Goal: Transaction & Acquisition: Book appointment/travel/reservation

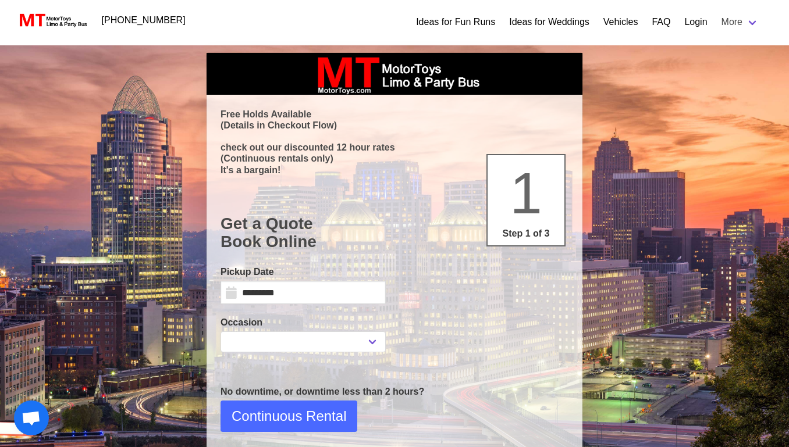
select select
click at [293, 294] on input "*********" at bounding box center [303, 292] width 165 height 23
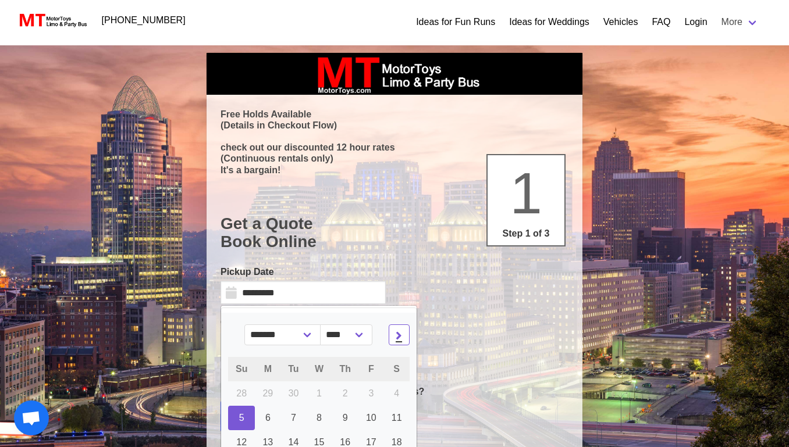
click at [402, 334] on icon at bounding box center [399, 335] width 6 height 8
select select "*"
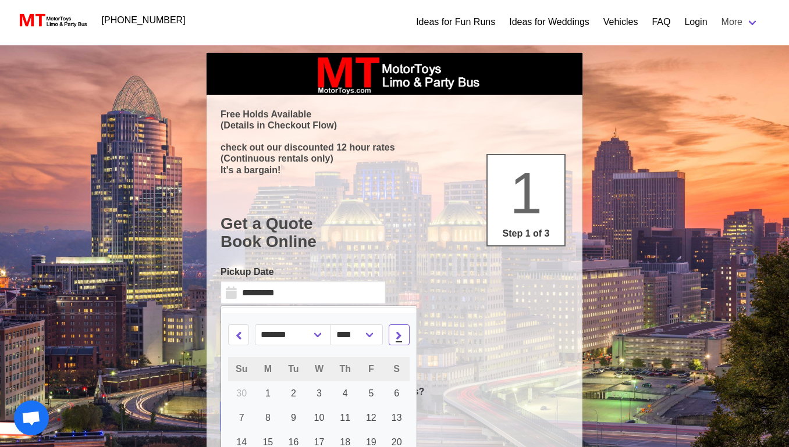
select select "****"
click at [402, 334] on icon at bounding box center [399, 335] width 6 height 8
select select "*"
click at [374, 438] on span "17" at bounding box center [371, 443] width 10 height 10
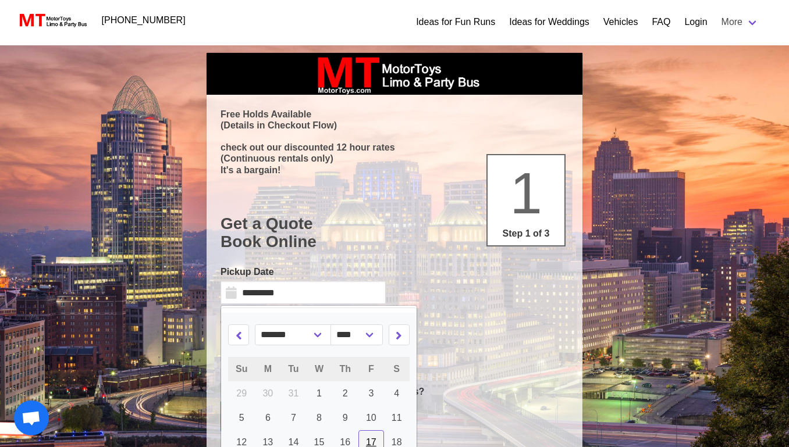
type input "*********"
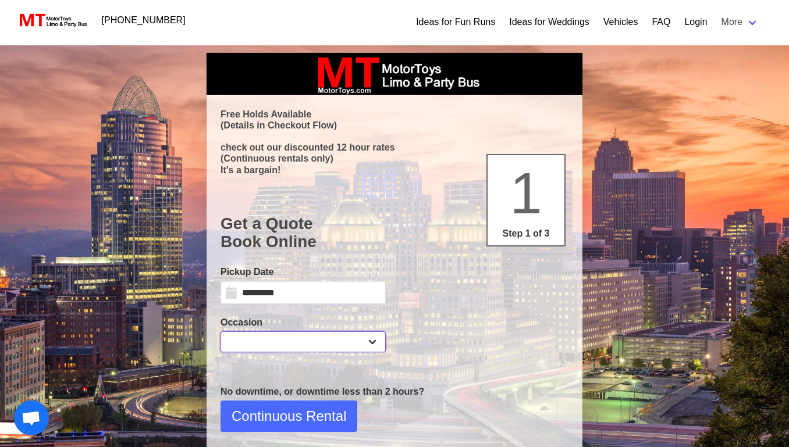
click at [351, 344] on select "**********" at bounding box center [303, 342] width 165 height 21
click at [221, 332] on select "**********" at bounding box center [303, 342] width 165 height 21
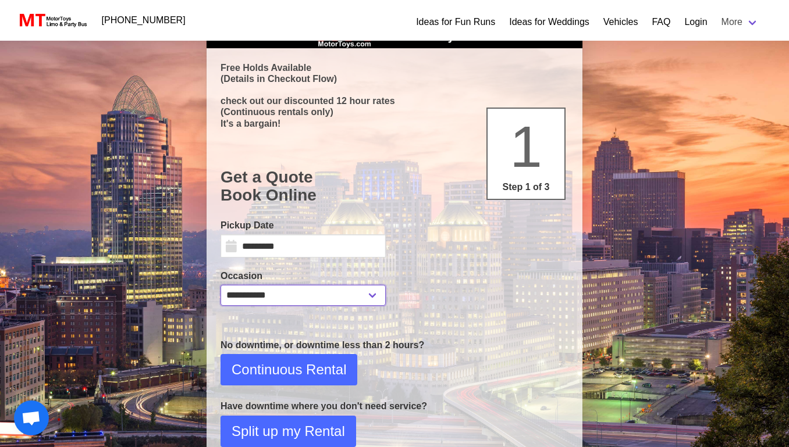
scroll to position [47, 0]
click at [349, 292] on select "**********" at bounding box center [303, 295] width 165 height 21
select select "**"
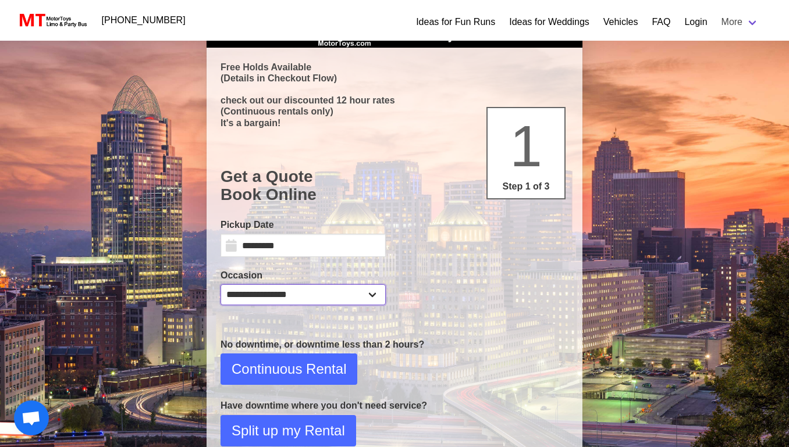
click at [221, 285] on select "**********" at bounding box center [303, 295] width 165 height 21
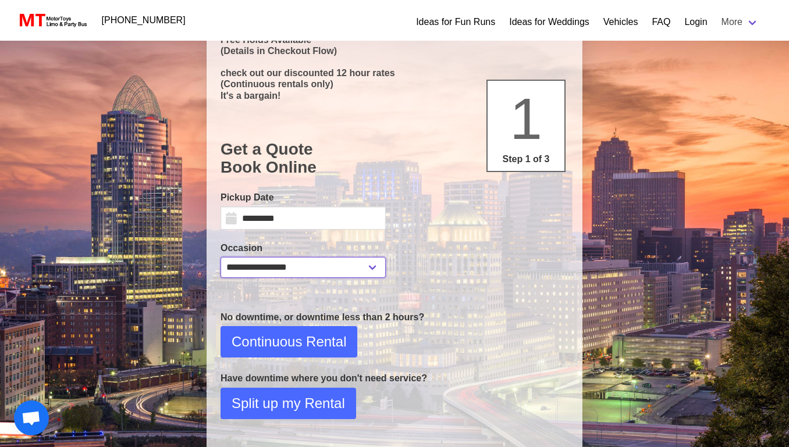
scroll to position [76, 0]
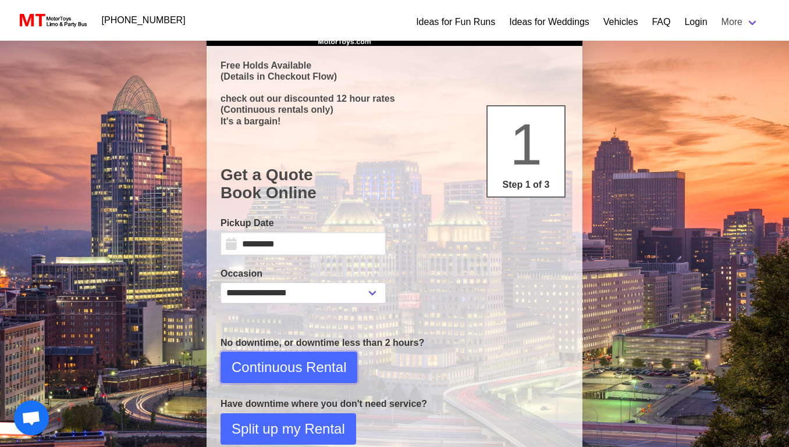
click at [299, 371] on span "Continuous Rental" at bounding box center [289, 367] width 115 height 21
select select "**"
select select "****"
select select "*"
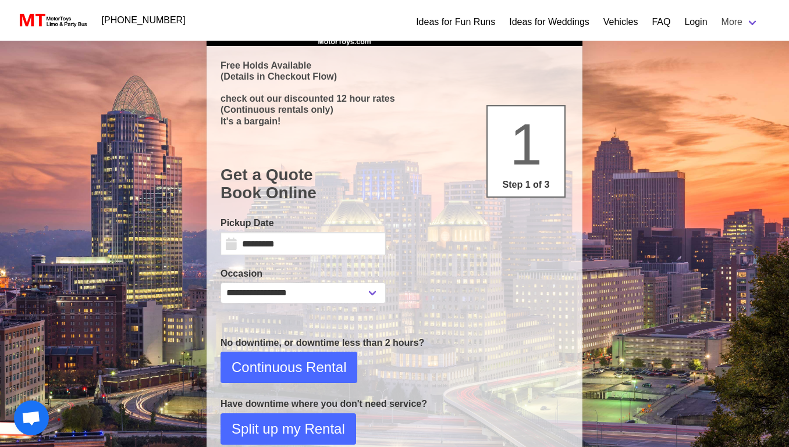
select select "**"
select select "****"
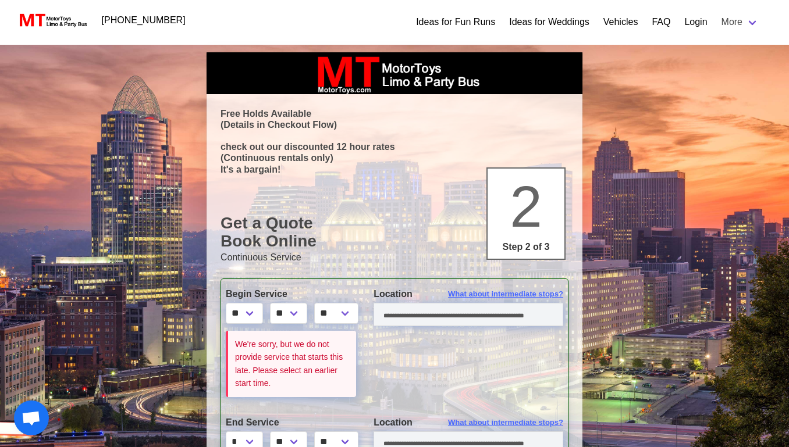
scroll to position [0, 0]
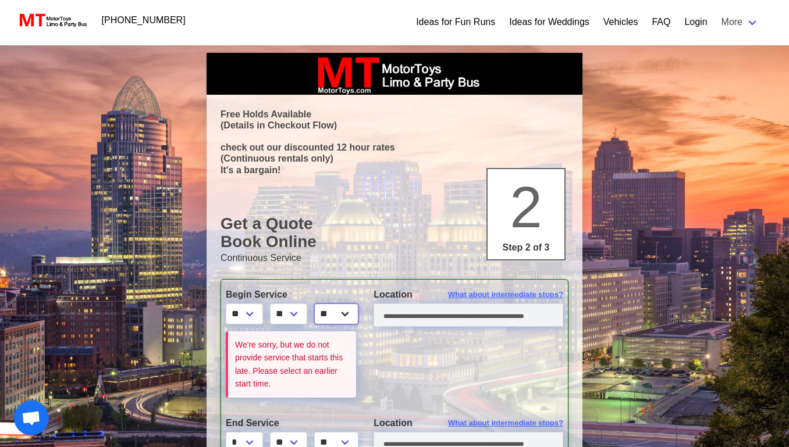
click at [343, 321] on select "** **" at bounding box center [336, 314] width 44 height 21
click at [343, 313] on select "** **" at bounding box center [336, 314] width 44 height 21
select select "*****"
click at [321, 304] on select "** **" at bounding box center [336, 314] width 44 height 21
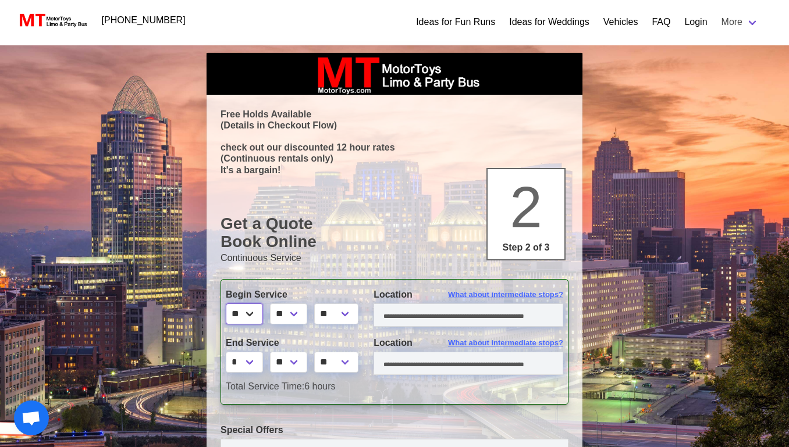
click at [256, 314] on select "* * * * * * * * * ** ** **" at bounding box center [244, 314] width 37 height 21
select select "**"
click at [226, 304] on select "* * * * * * * * * ** ** **" at bounding box center [244, 314] width 37 height 21
click at [417, 322] on input "text" at bounding box center [469, 315] width 190 height 23
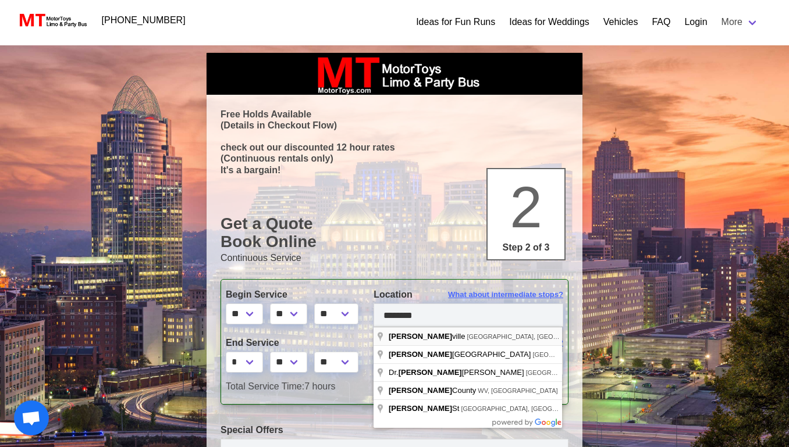
type input "**********"
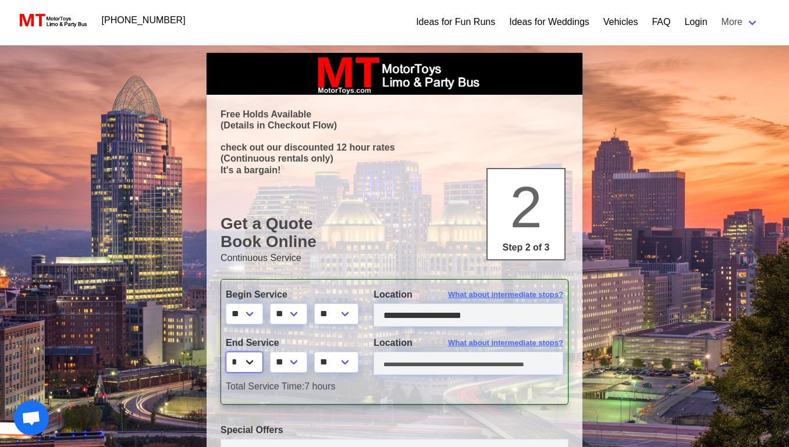
click at [258, 366] on select "* * * * * * * * * ** ** **" at bounding box center [244, 362] width 37 height 21
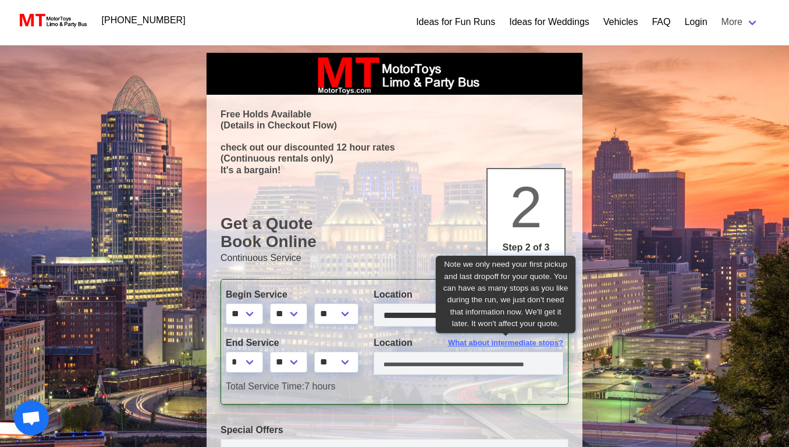
click at [496, 341] on span "What about intermediate stops?" at bounding box center [505, 344] width 115 height 12
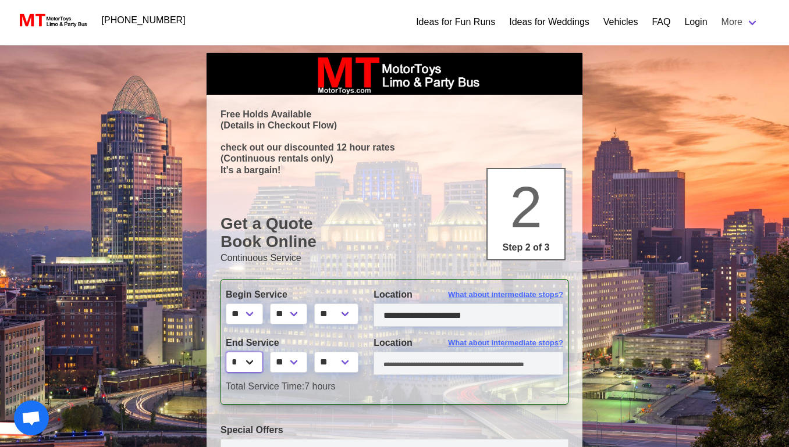
click at [247, 368] on select "* * * * * * * * * ** ** **" at bounding box center [244, 362] width 37 height 21
select select "*"
click at [226, 352] on select "* * * * * * * * * ** ** **" at bounding box center [244, 362] width 37 height 21
click at [297, 353] on select "** ** ** **" at bounding box center [288, 362] width 37 height 21
select select "*"
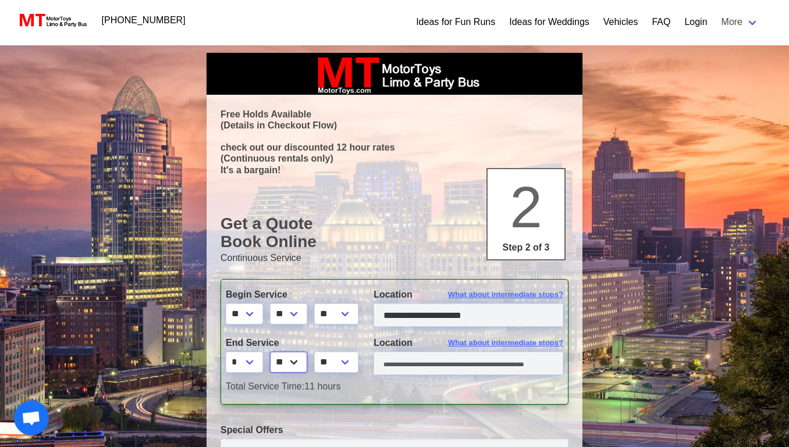
click at [272, 352] on select "** ** ** **" at bounding box center [288, 362] width 37 height 21
click at [427, 363] on input "text" at bounding box center [469, 363] width 190 height 23
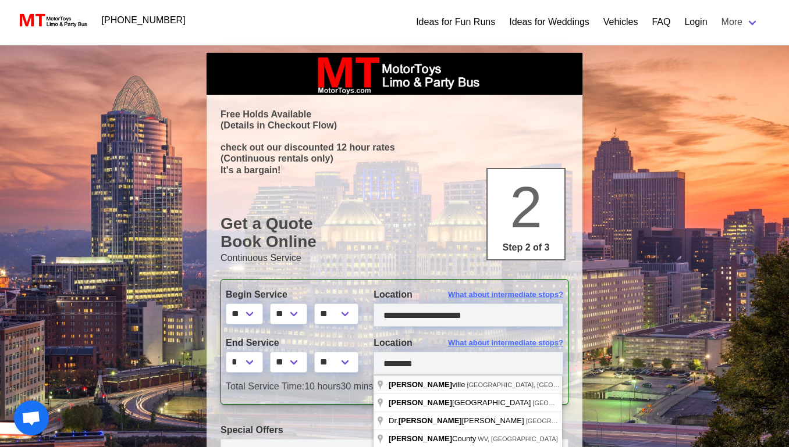
type input "**********"
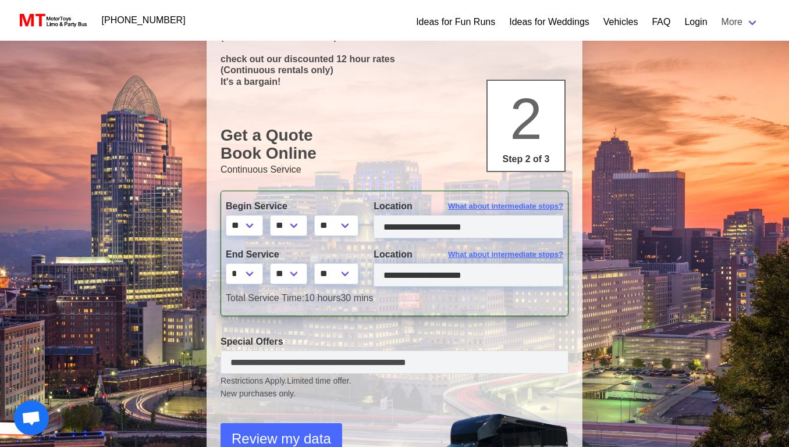
scroll to position [100, 0]
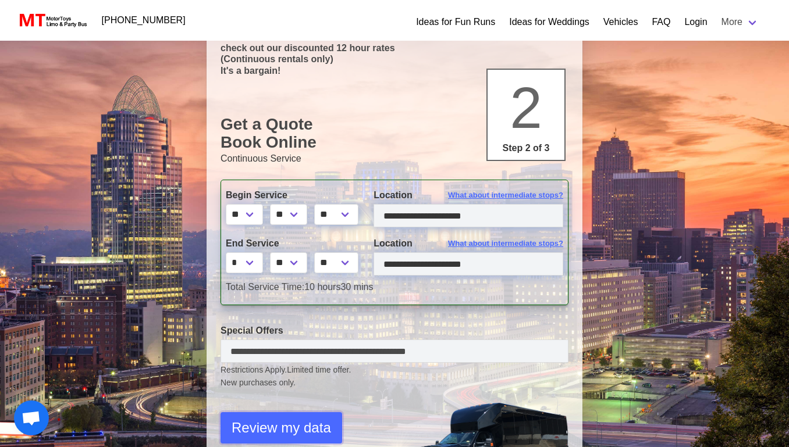
click at [294, 431] on span "Review my data" at bounding box center [282, 428] width 100 height 21
select select "**"
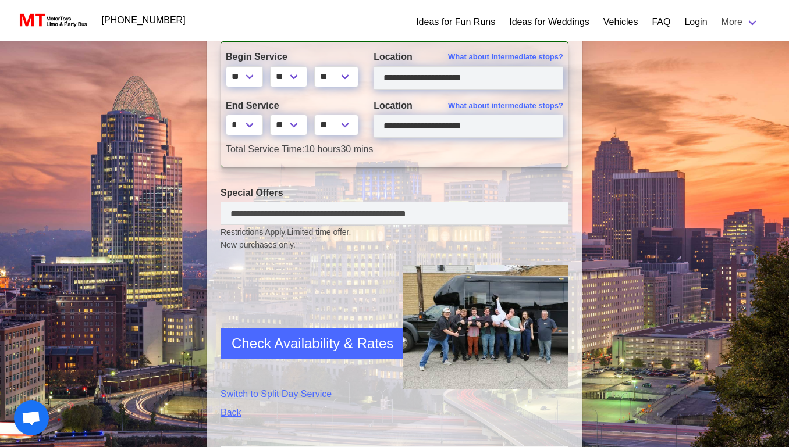
scroll to position [346, 0]
click at [318, 346] on span "Check Availability & Rates" at bounding box center [313, 343] width 162 height 21
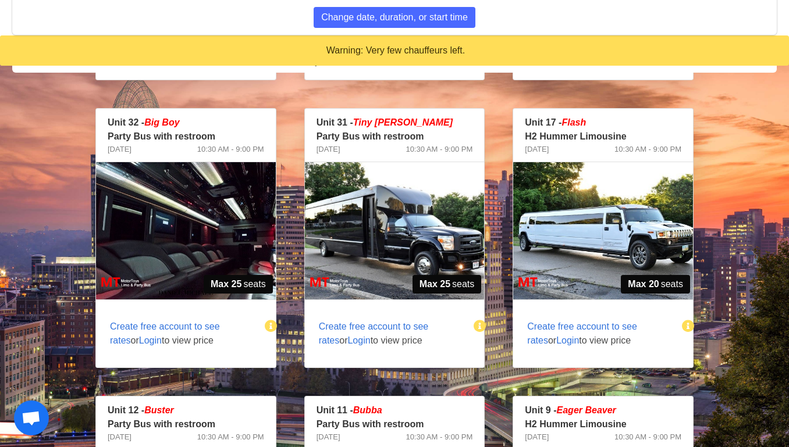
scroll to position [395, 0]
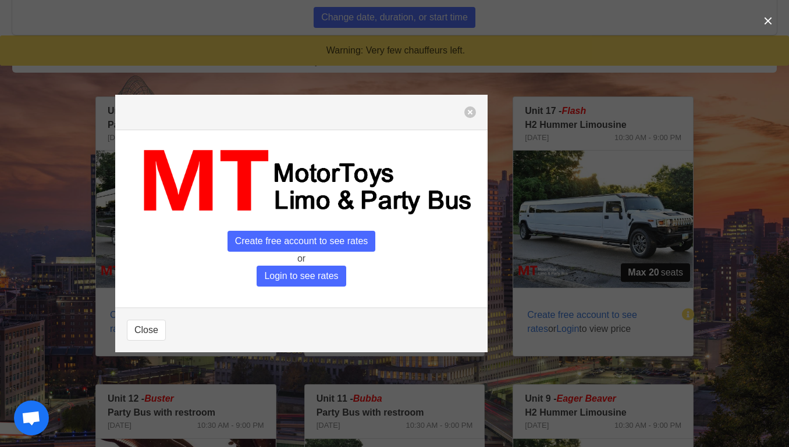
click at [300, 275] on span "Login to see rates" at bounding box center [301, 276] width 89 height 21
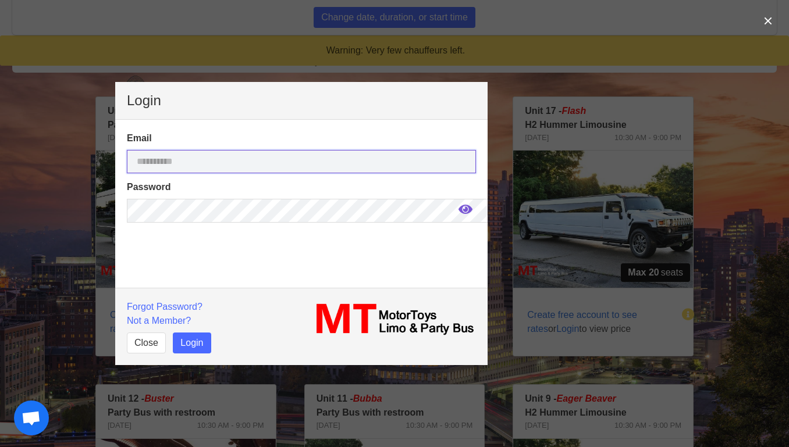
click at [268, 165] on input "email" at bounding box center [301, 161] width 349 height 23
type input "**********"
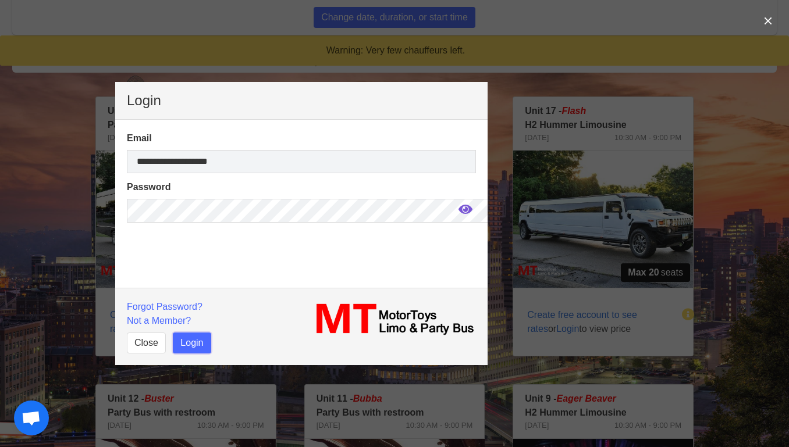
click at [184, 343] on button "Login" at bounding box center [192, 343] width 38 height 21
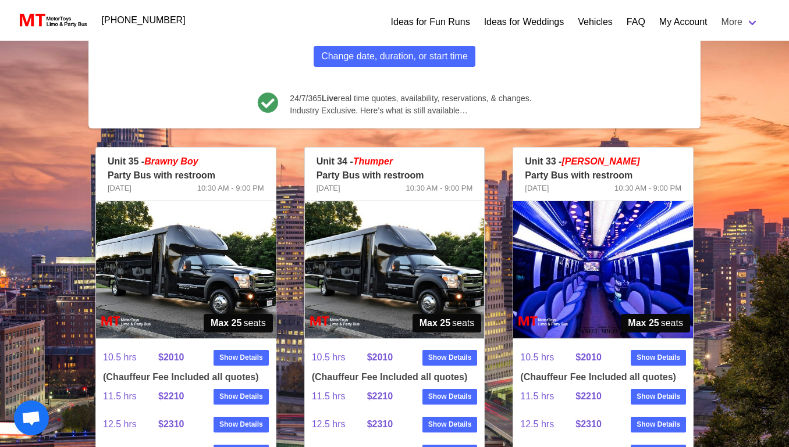
scroll to position [171, 0]
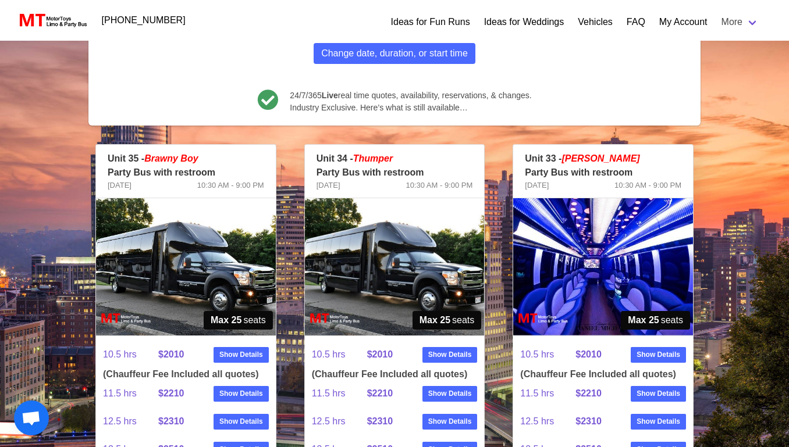
click at [410, 253] on img at bounding box center [395, 266] width 180 height 137
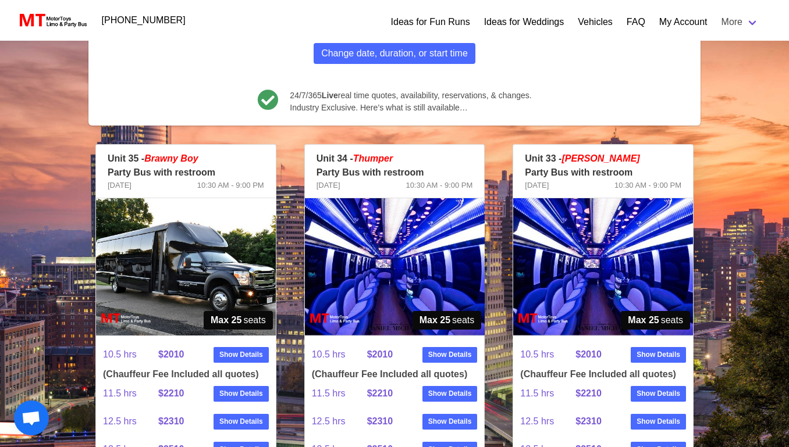
click at [196, 242] on img at bounding box center [186, 266] width 180 height 137
click at [451, 271] on img at bounding box center [395, 266] width 180 height 137
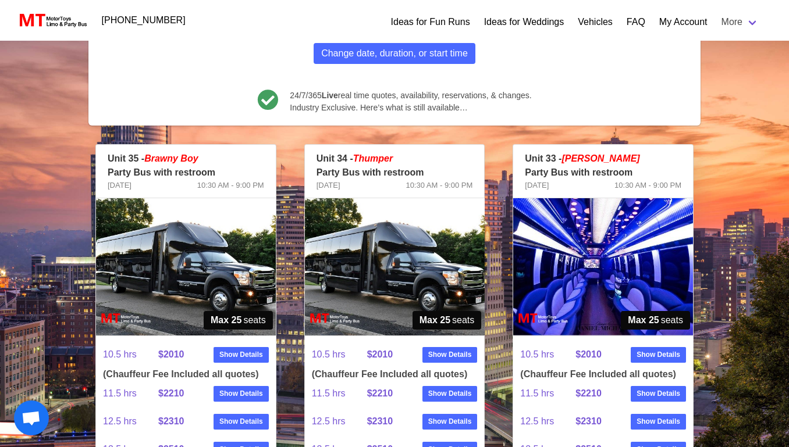
click at [564, 257] on img at bounding box center [603, 266] width 180 height 137
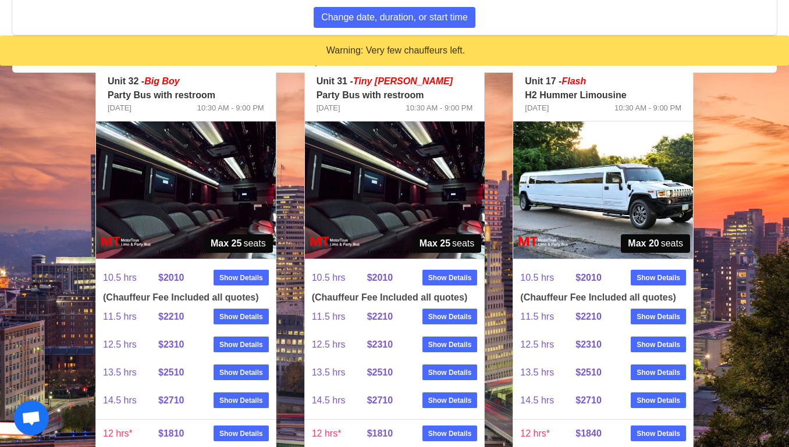
scroll to position [646, 0]
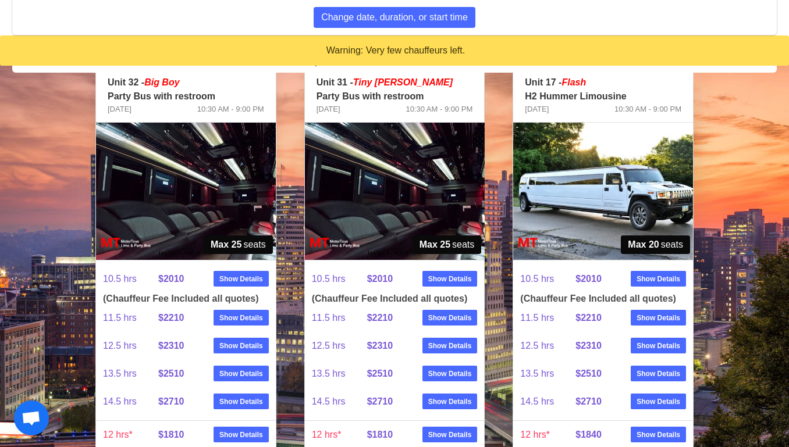
click at [352, 189] on img at bounding box center [395, 191] width 180 height 137
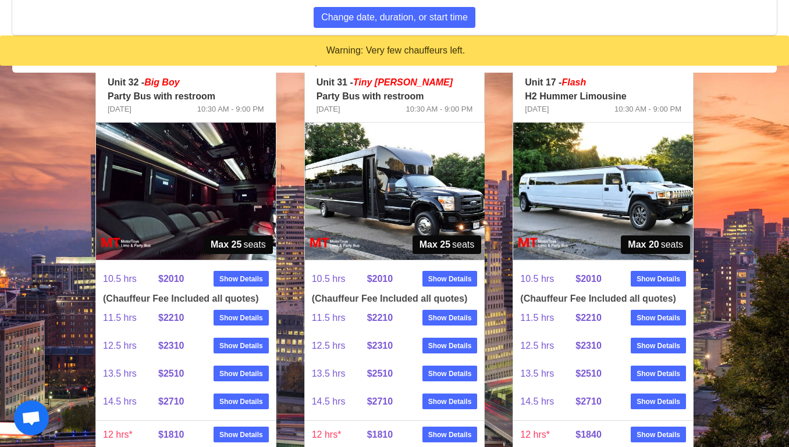
click at [352, 189] on img at bounding box center [395, 191] width 180 height 137
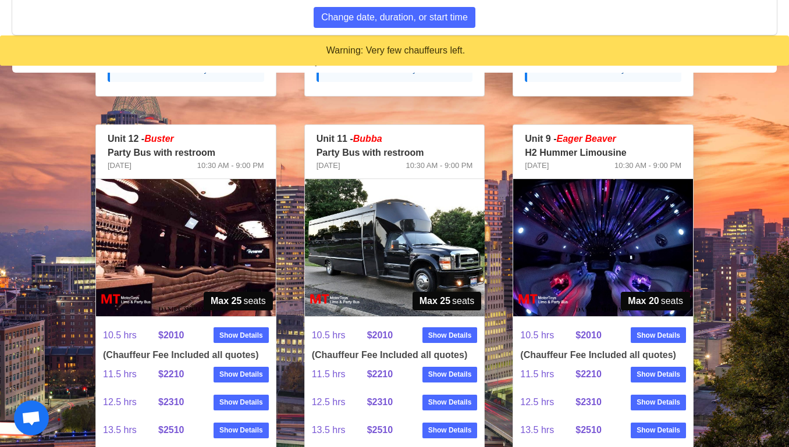
scroll to position [1093, 0]
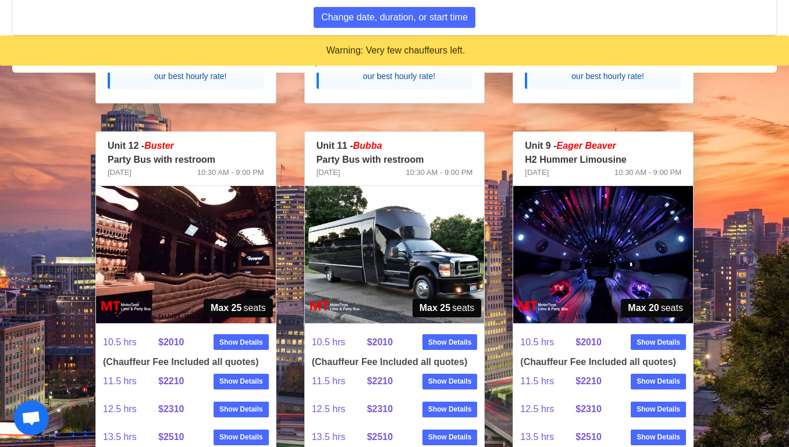
click at [225, 241] on img at bounding box center [186, 254] width 180 height 137
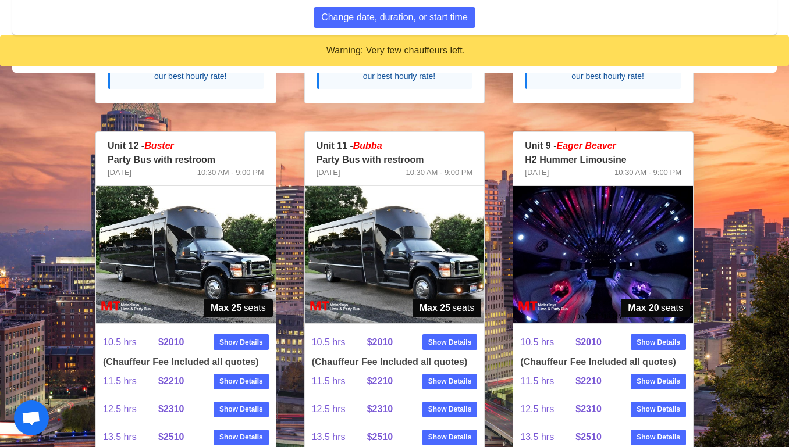
click at [225, 241] on img at bounding box center [186, 254] width 180 height 137
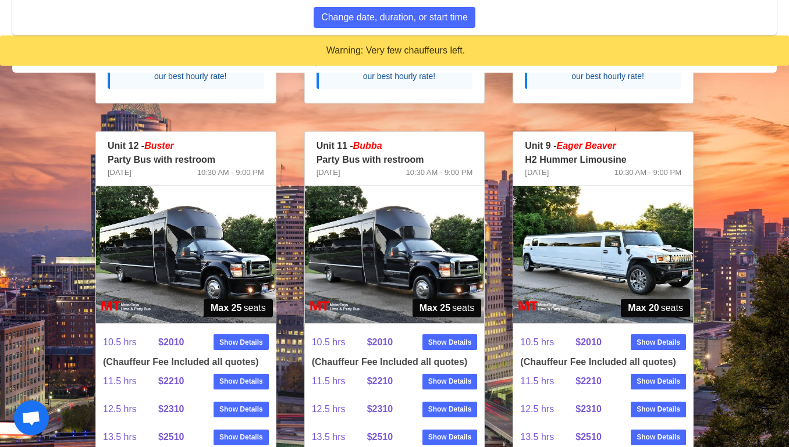
click at [368, 238] on img at bounding box center [395, 254] width 180 height 137
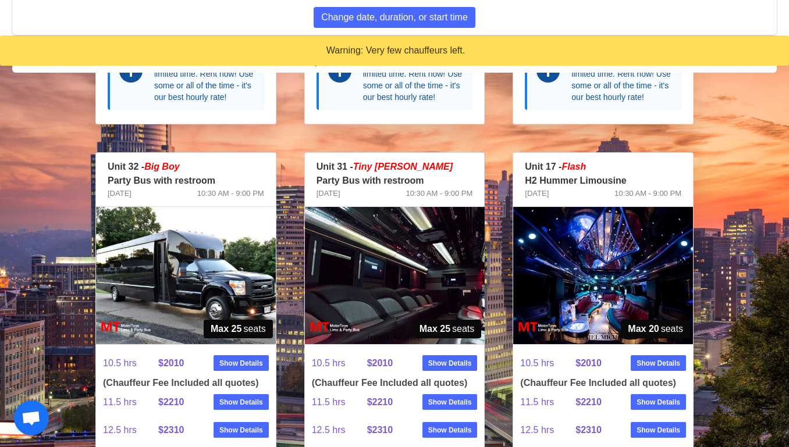
scroll to position [566, 0]
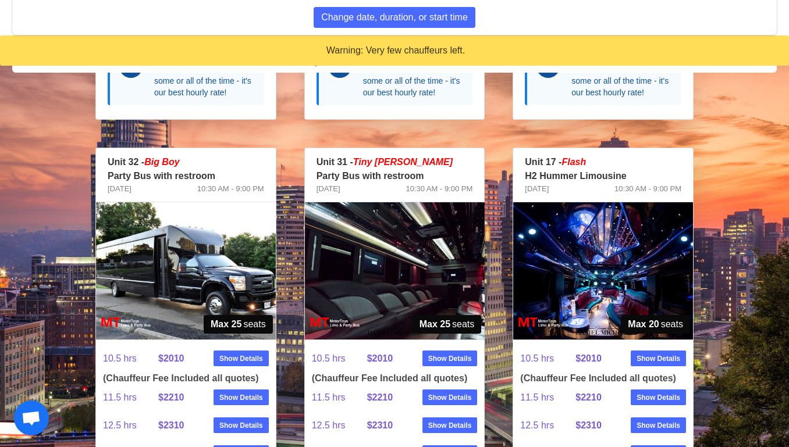
click at [376, 285] on img at bounding box center [395, 271] width 180 height 137
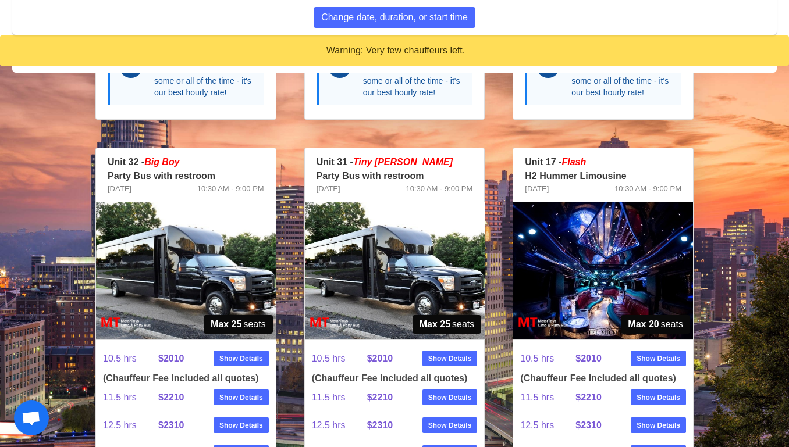
click at [376, 285] on img at bounding box center [395, 271] width 180 height 137
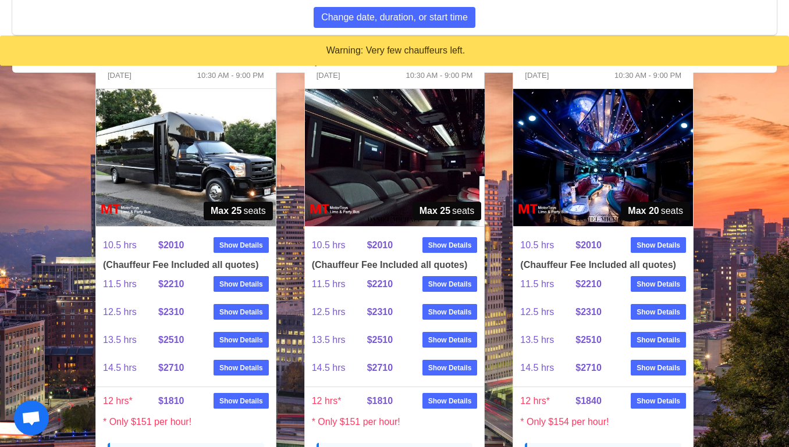
scroll to position [687, 0]
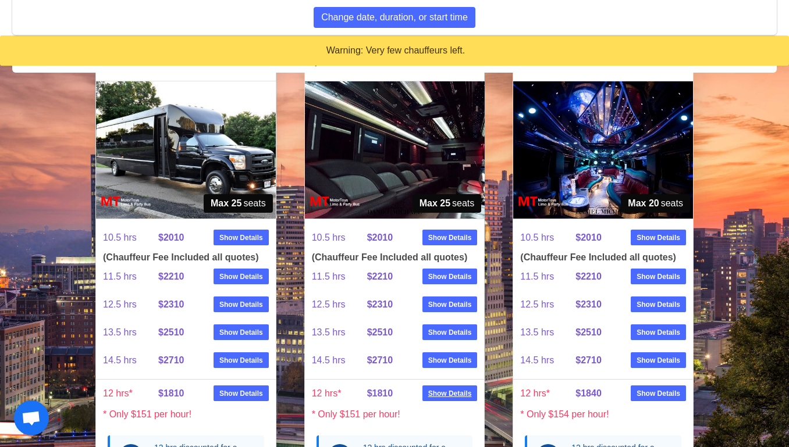
click at [439, 389] on strong "Show Details" at bounding box center [450, 394] width 44 height 10
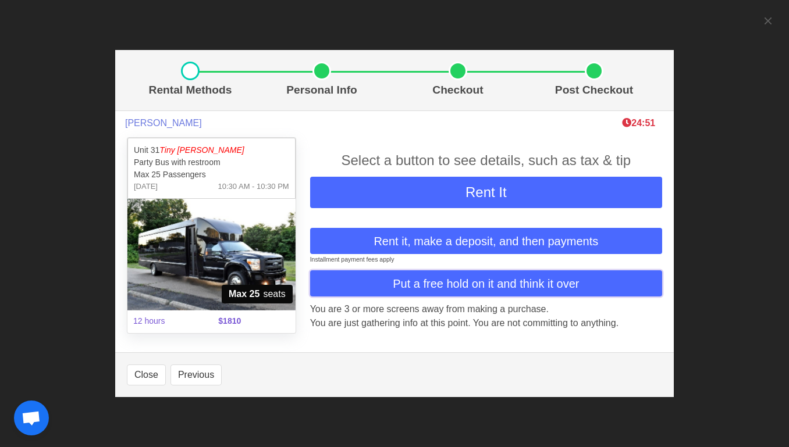
click at [435, 283] on span "Put a free hold on it and think it over" at bounding box center [486, 283] width 186 height 17
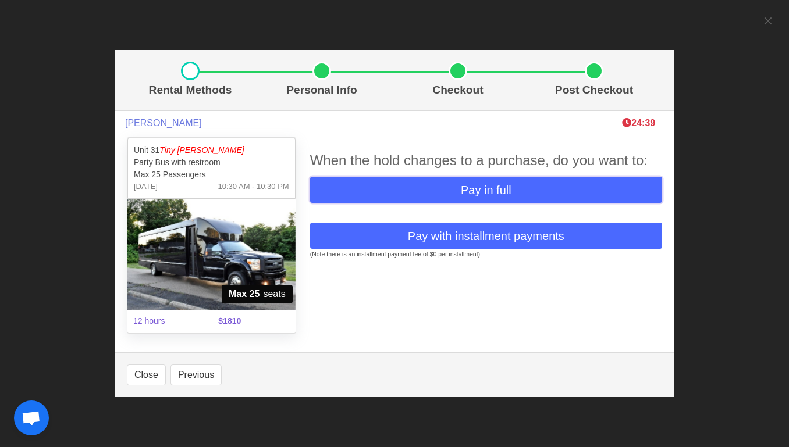
click at [430, 194] on button "Pay in full" at bounding box center [486, 190] width 352 height 26
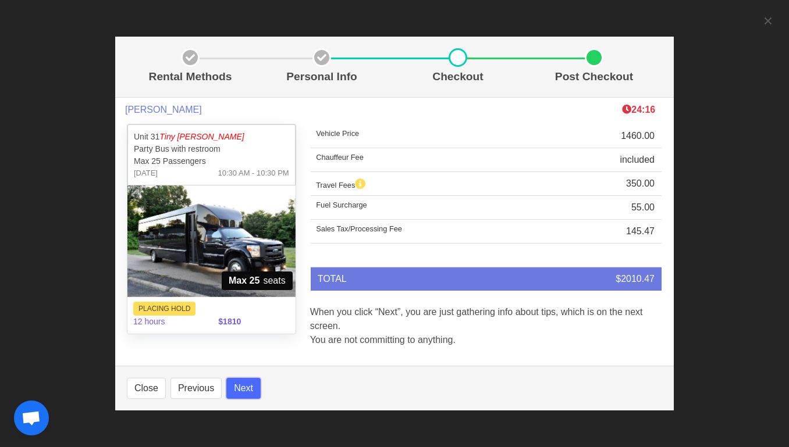
click at [246, 388] on button "Next" at bounding box center [243, 388] width 34 height 21
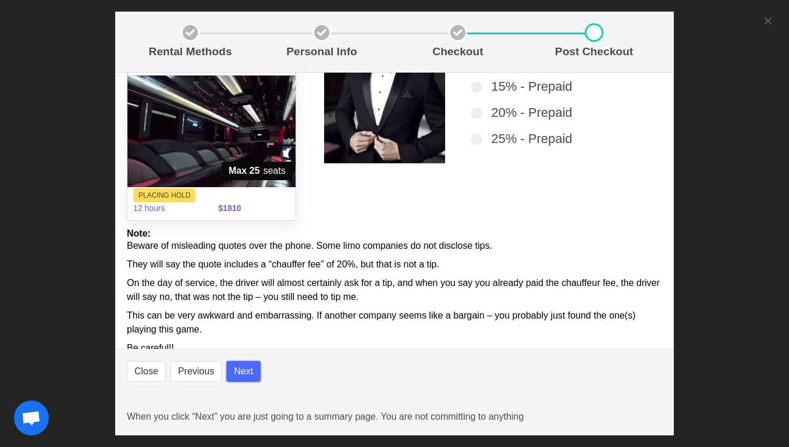
scroll to position [108, 0]
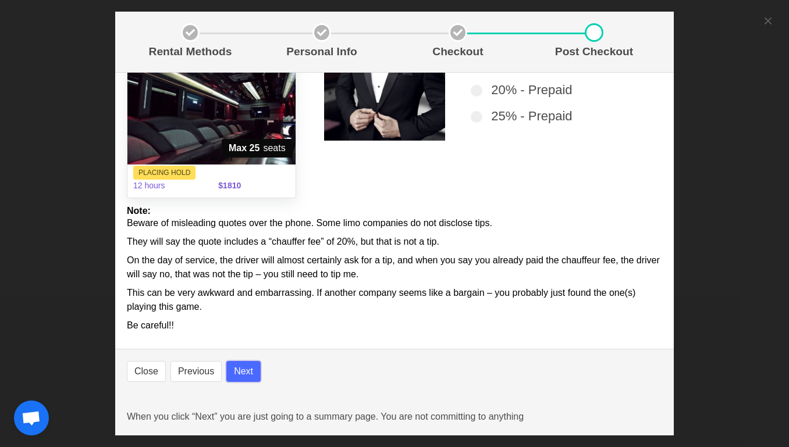
select select
click at [250, 372] on button "Next" at bounding box center [243, 371] width 34 height 21
select select
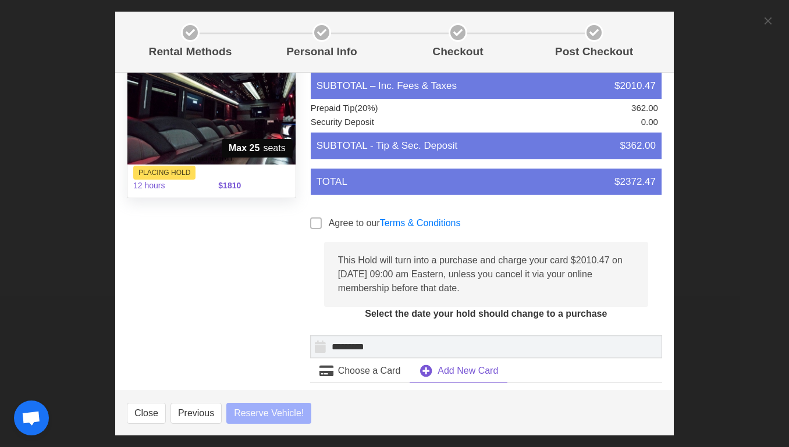
select select
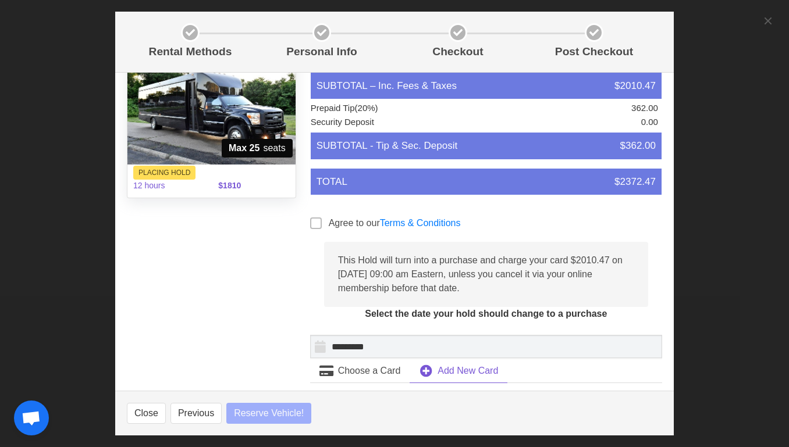
select select
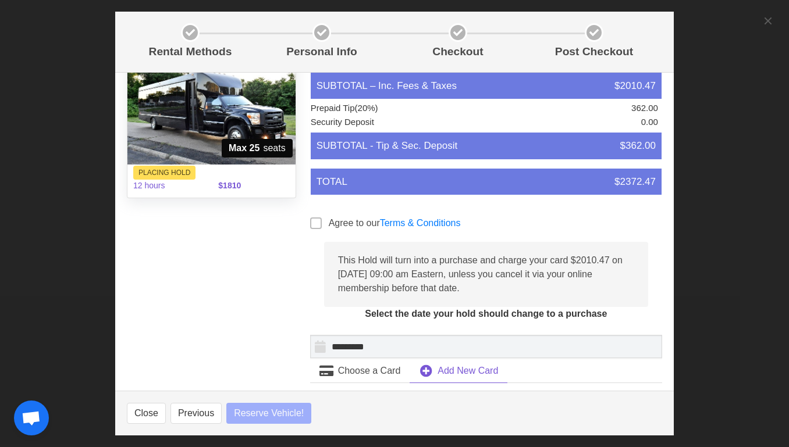
select select
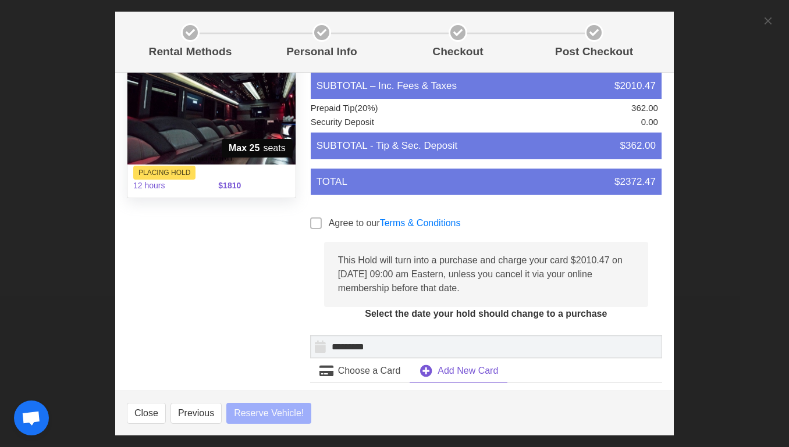
select select
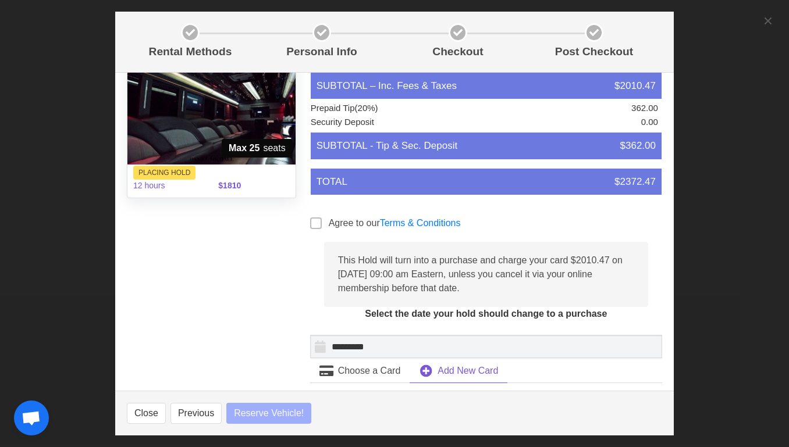
select select
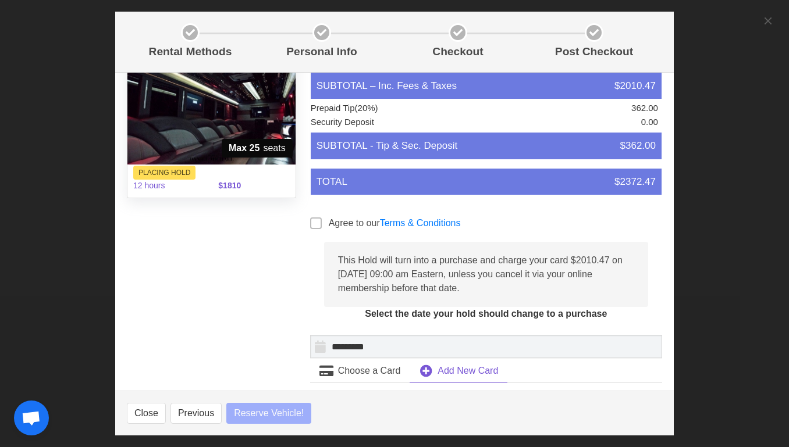
select select
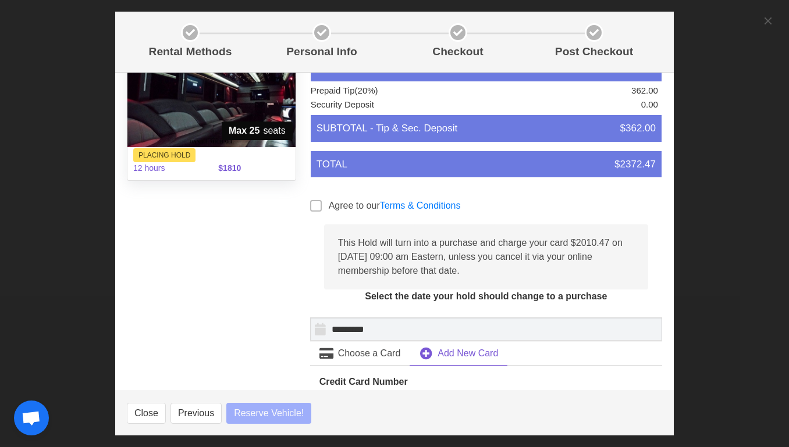
scroll to position [133, 0]
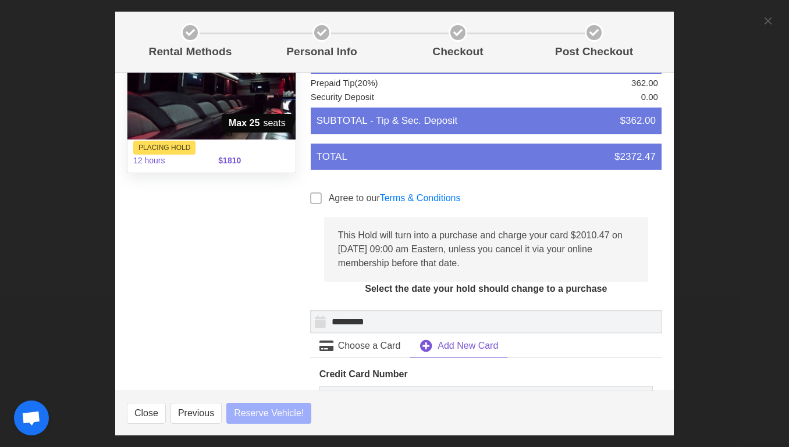
select select
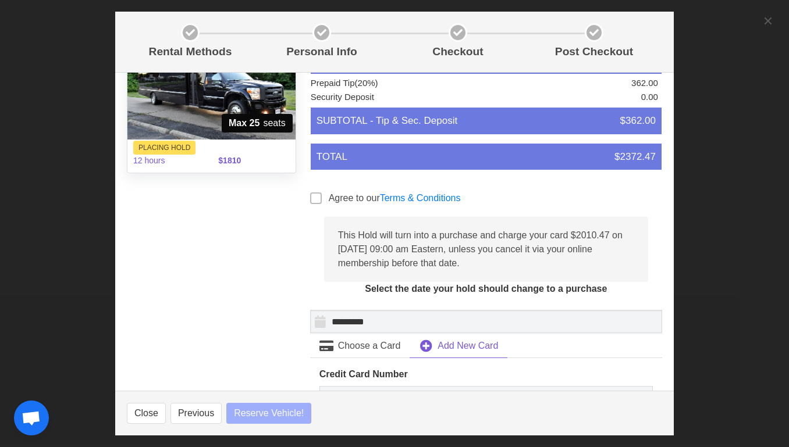
select select
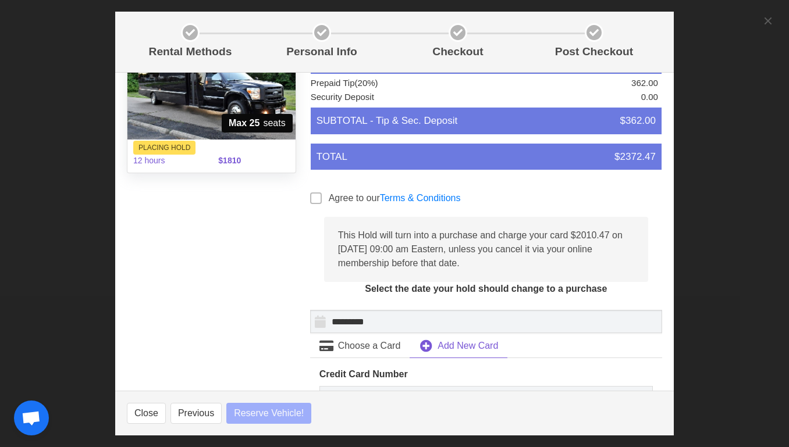
select select
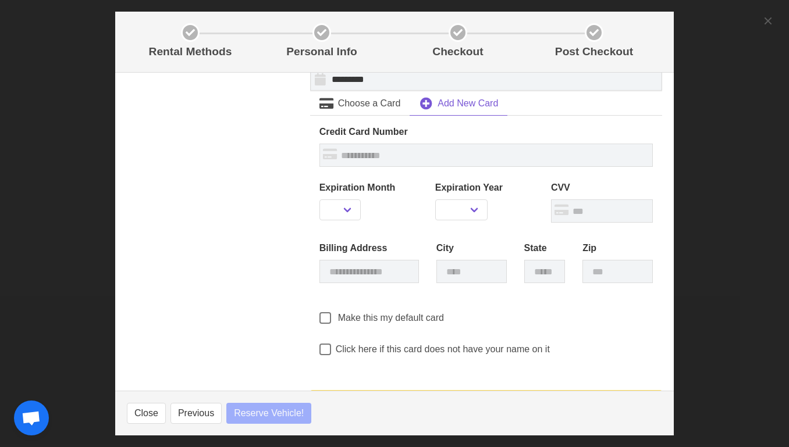
select select
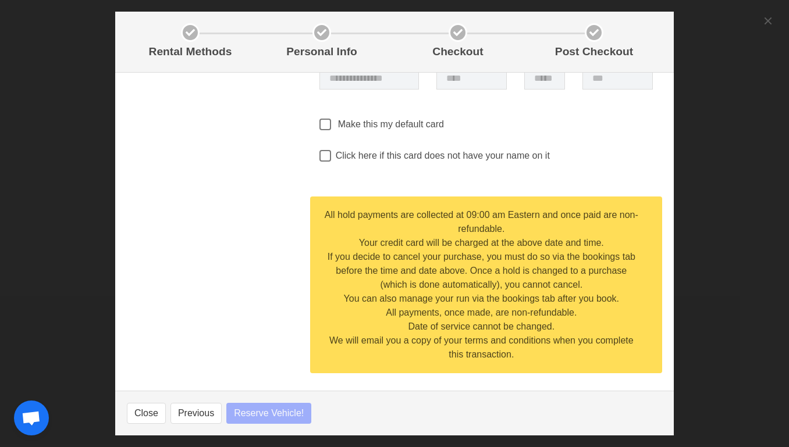
select select
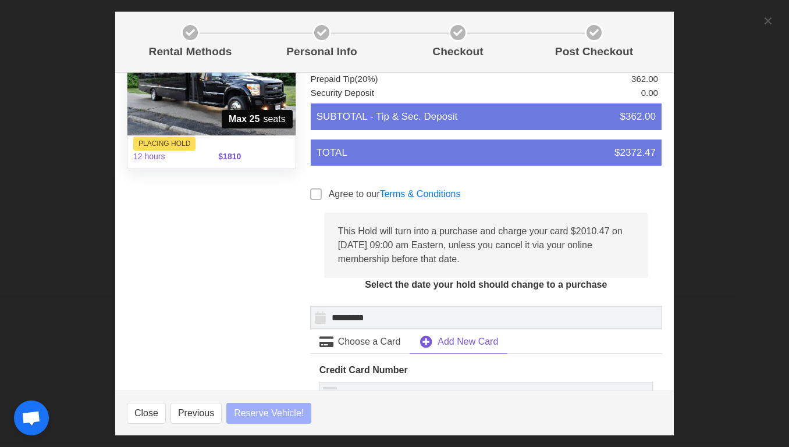
select select
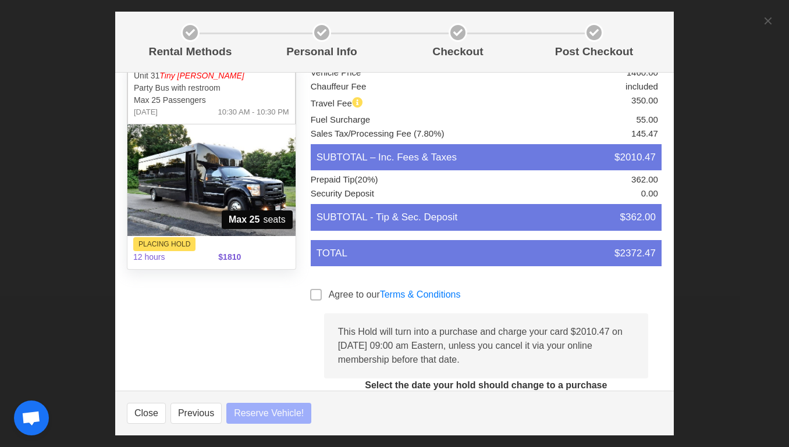
scroll to position [15, 0]
select select
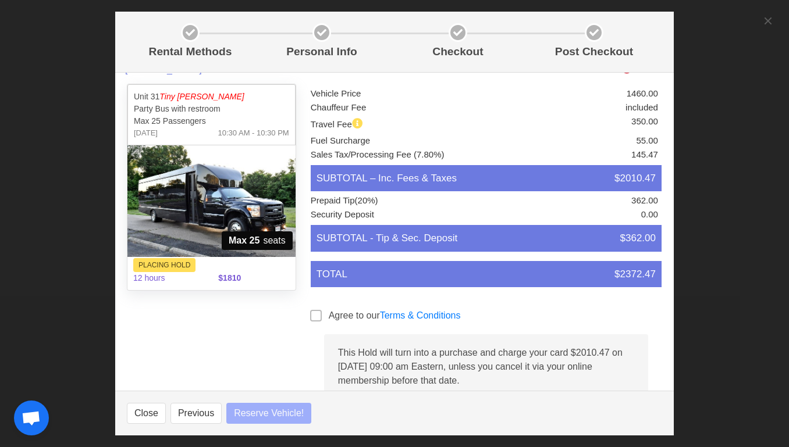
scroll to position [0, 0]
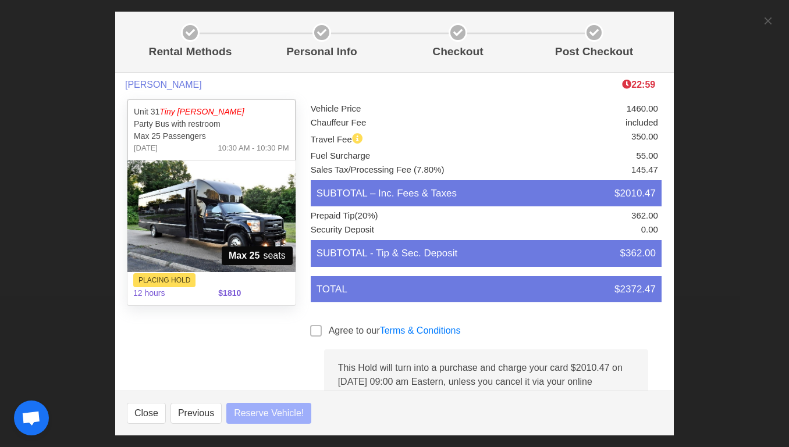
select select
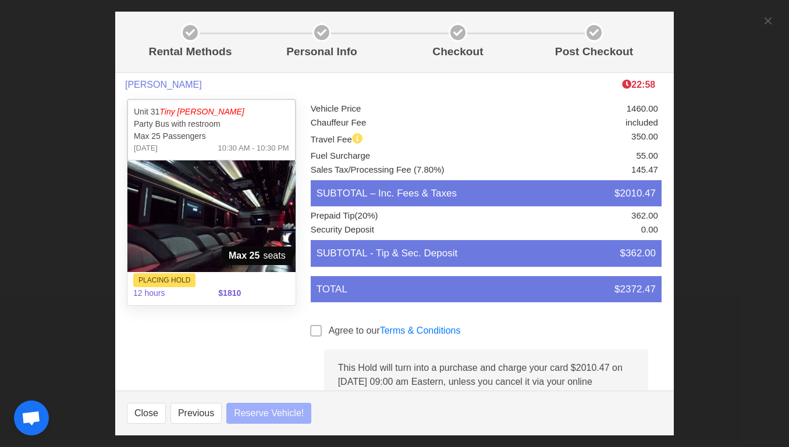
select select
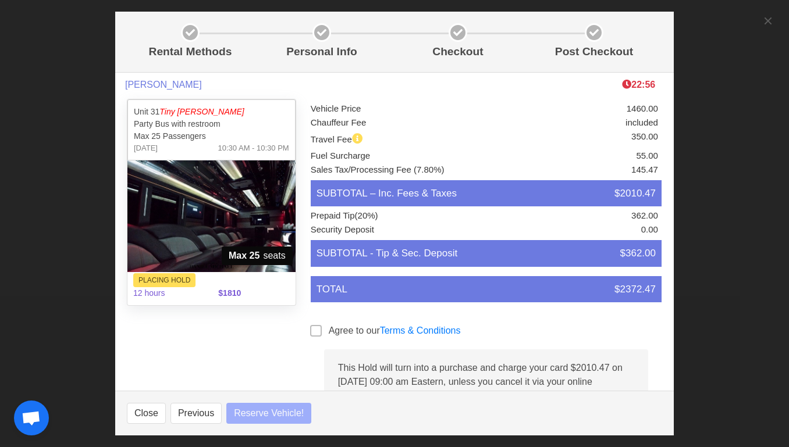
select select
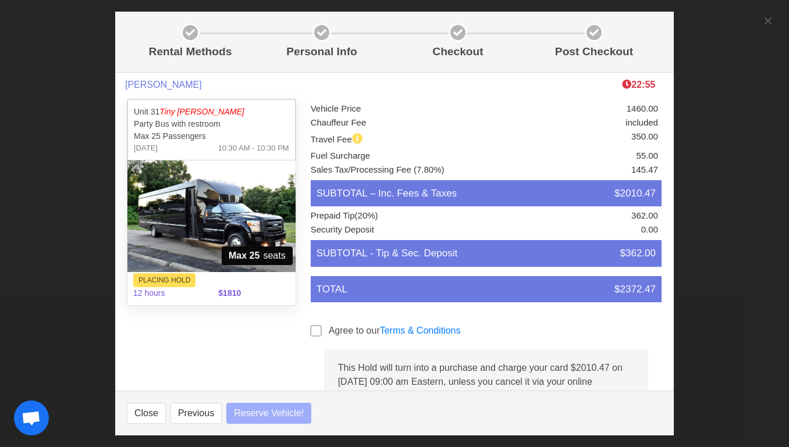
select select
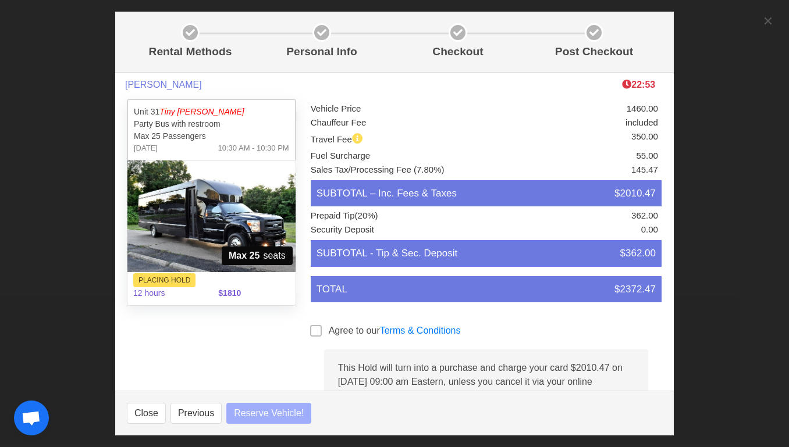
select select
click at [312, 329] on span at bounding box center [316, 331] width 12 height 12
select select
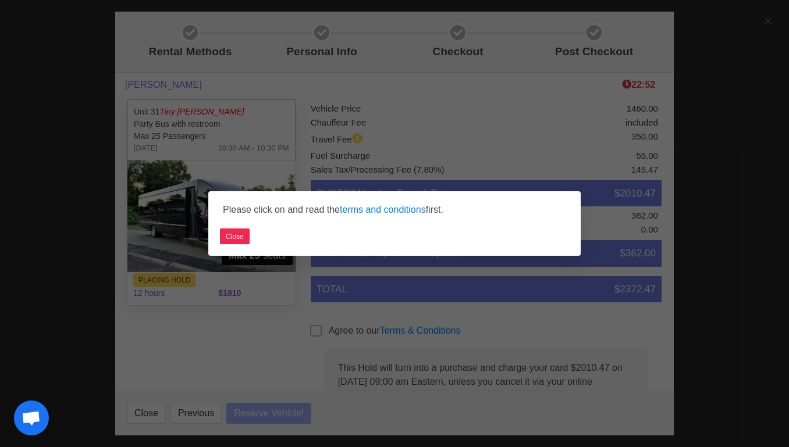
select select
click at [232, 237] on button "Close" at bounding box center [235, 237] width 30 height 16
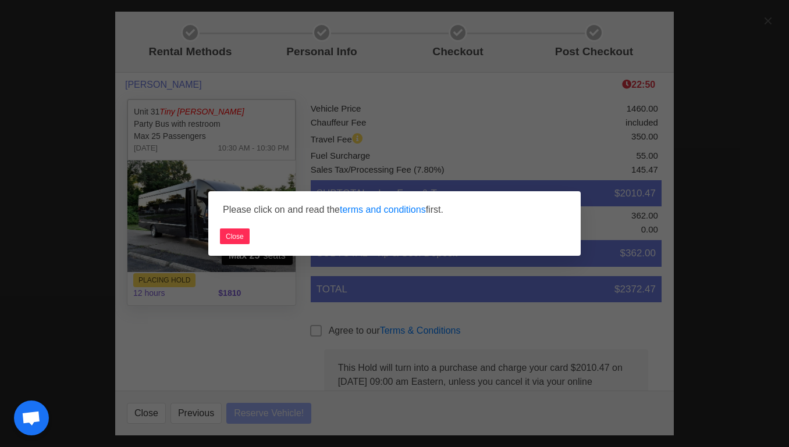
select select
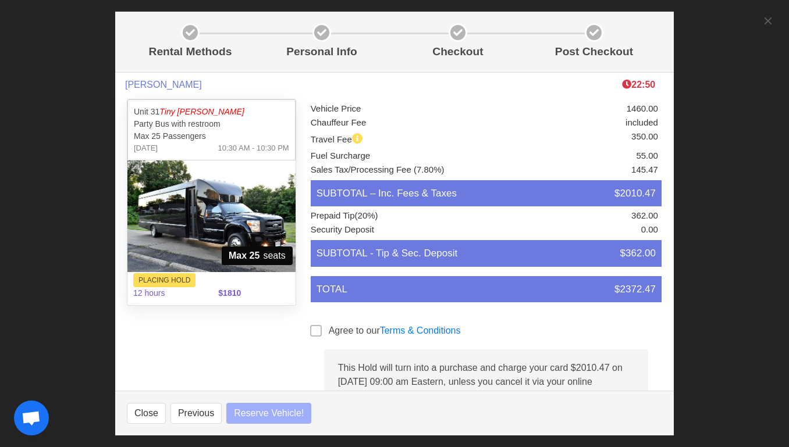
select select
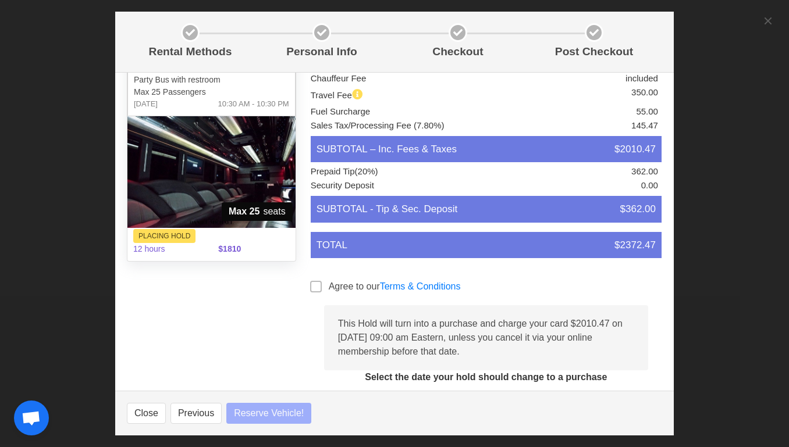
select select
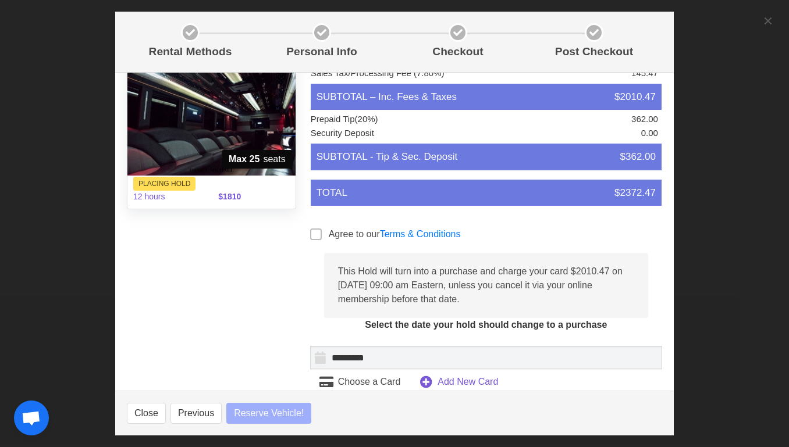
scroll to position [110, 0]
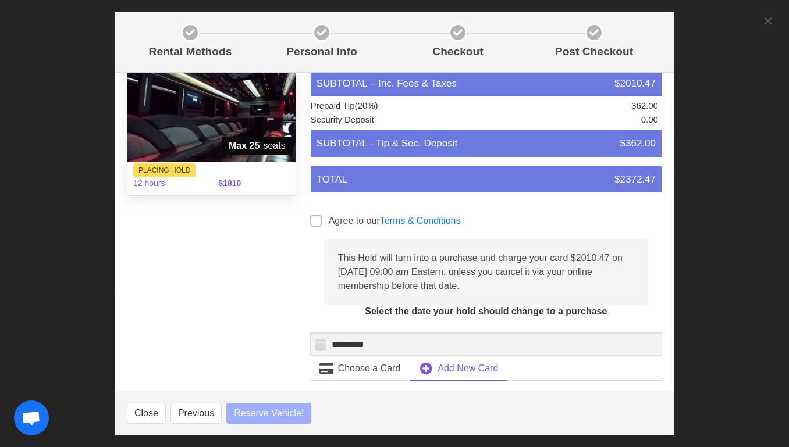
select select
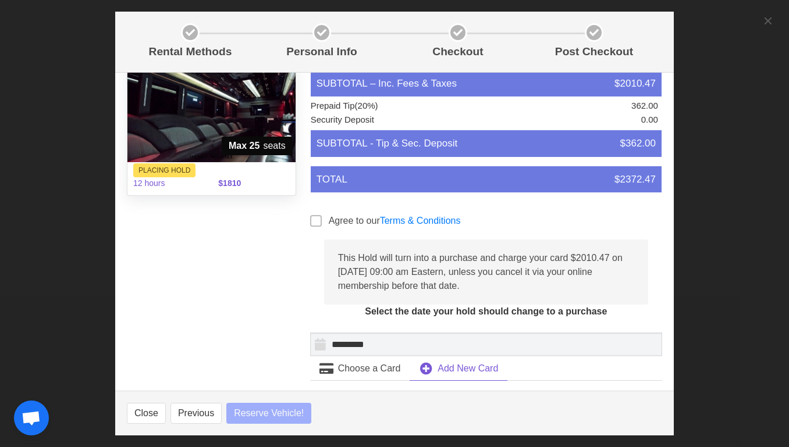
select select
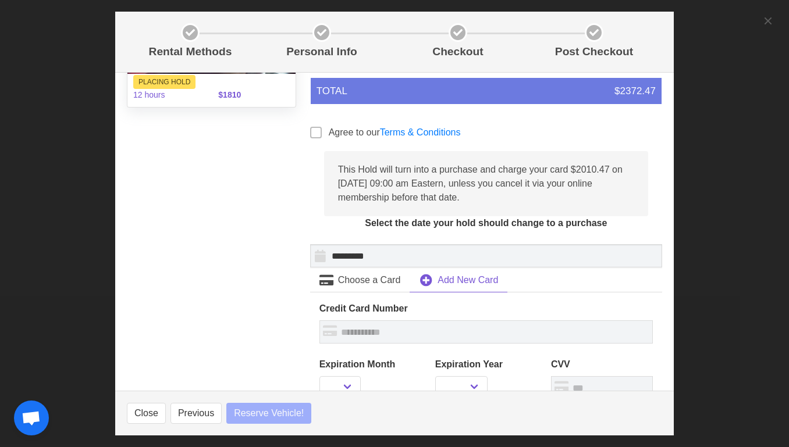
select select
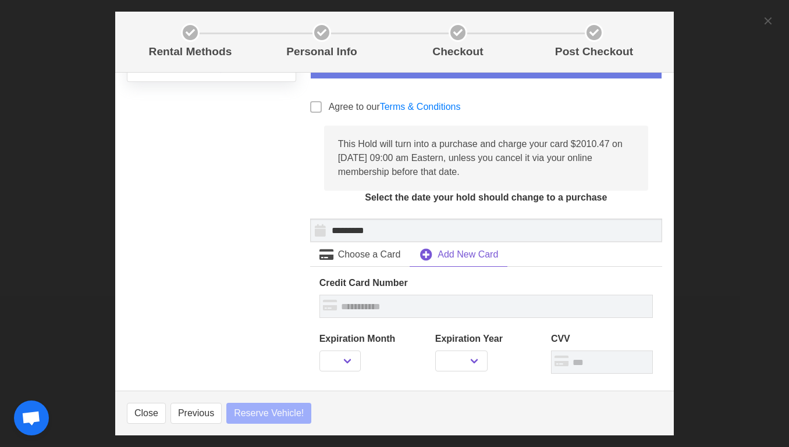
scroll to position [225, 0]
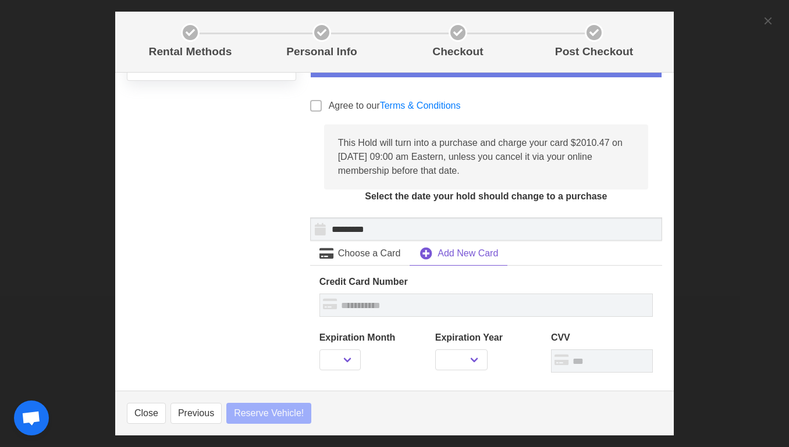
select select
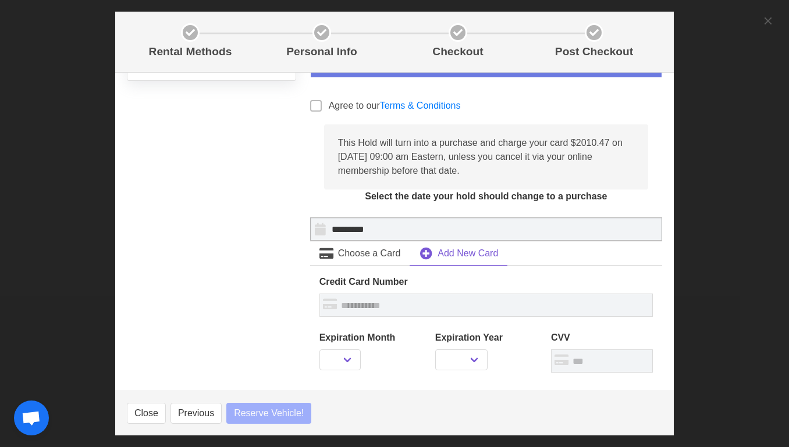
select select
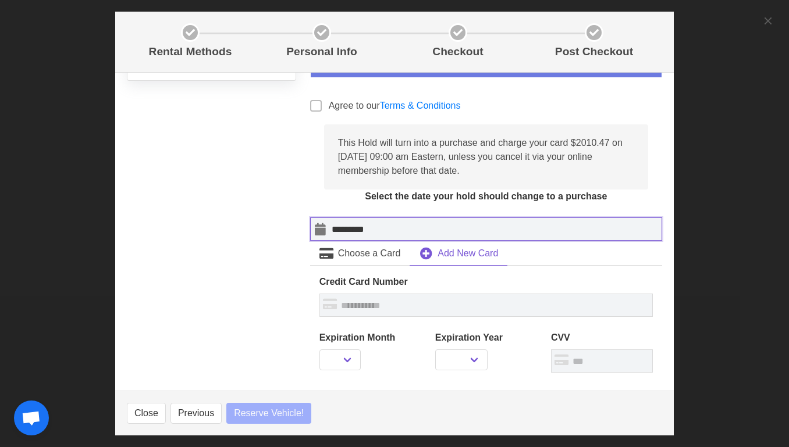
click at [376, 228] on input "*********" at bounding box center [486, 229] width 352 height 23
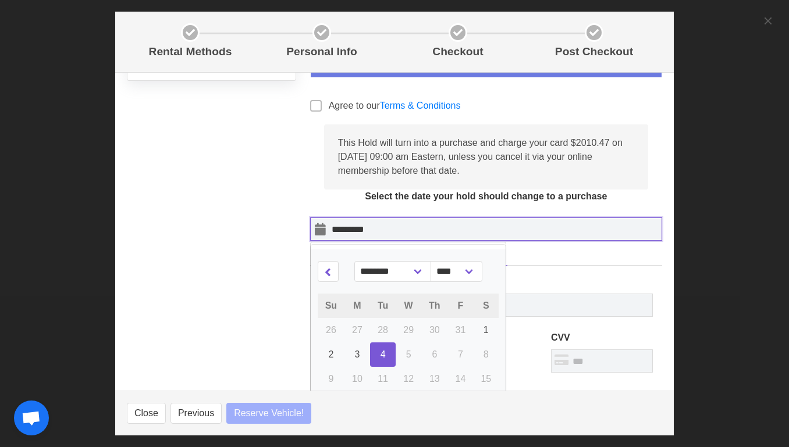
select select
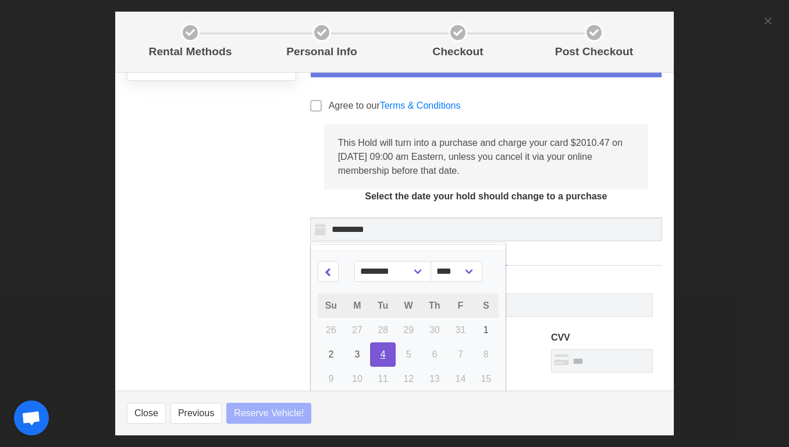
click at [385, 361] on link "4" at bounding box center [383, 355] width 26 height 24
select select
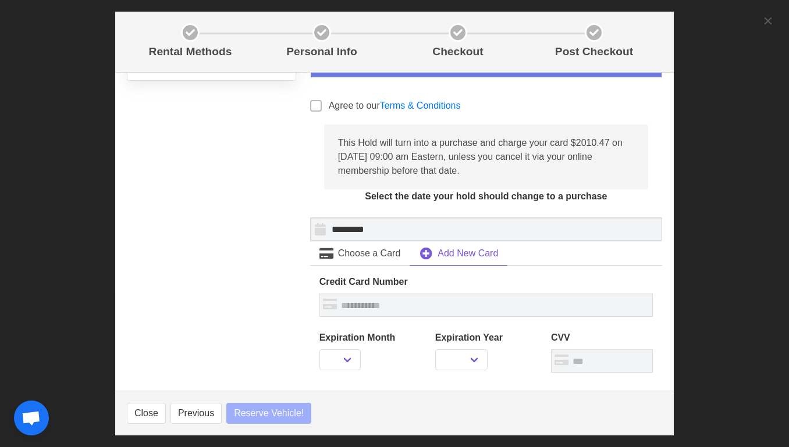
select select
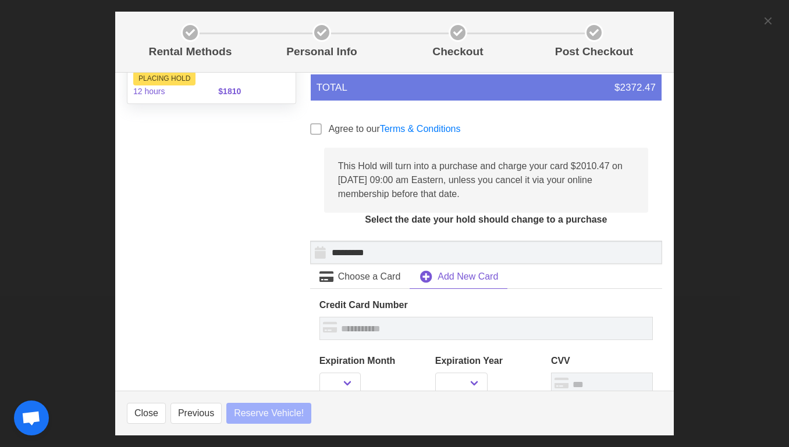
scroll to position [196, 0]
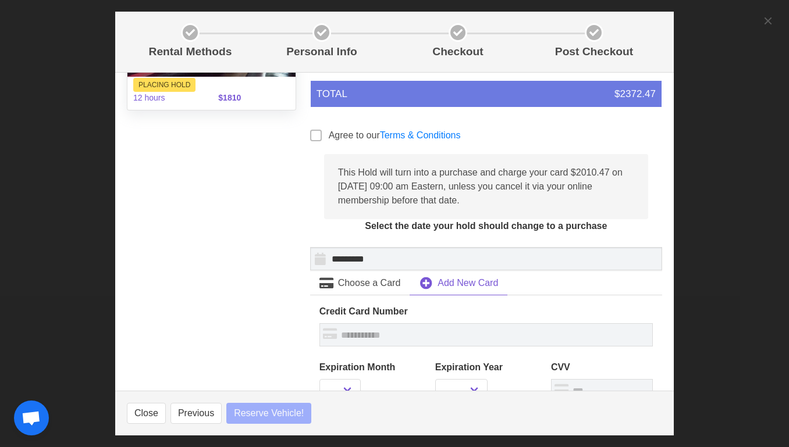
select select
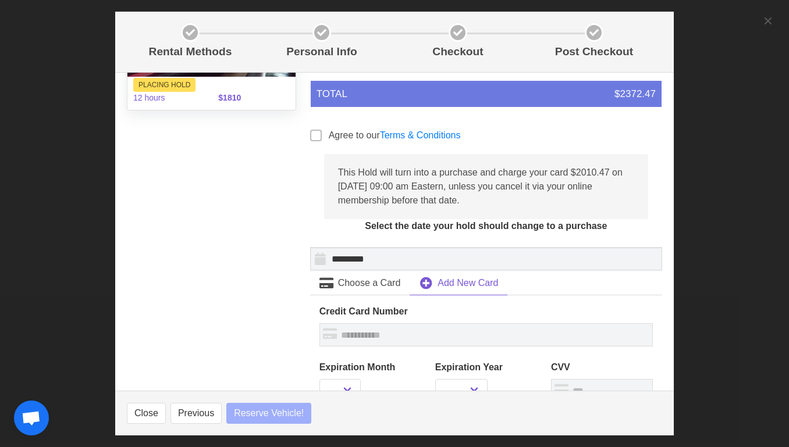
select select
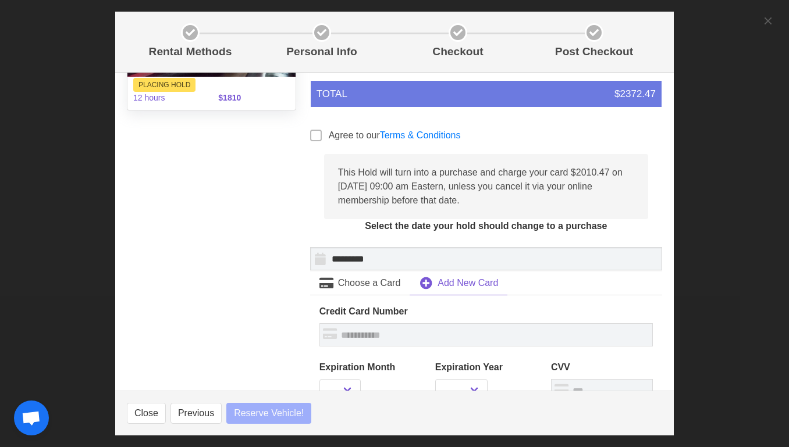
select select
click at [315, 138] on span at bounding box center [316, 136] width 12 height 12
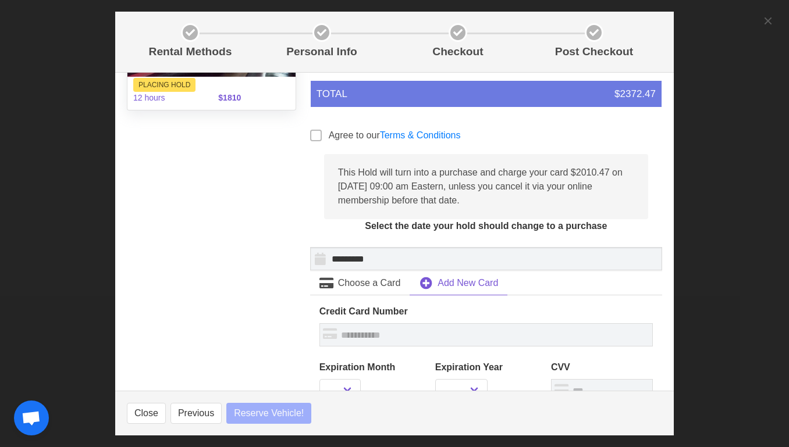
select select
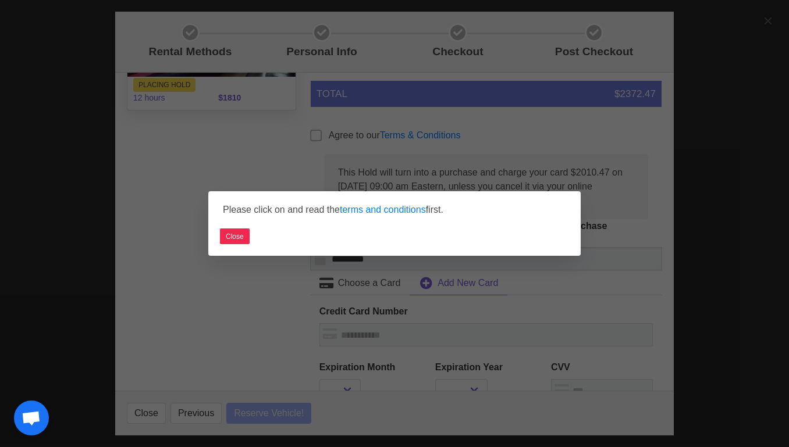
select select
click at [243, 236] on button "Close" at bounding box center [235, 237] width 30 height 16
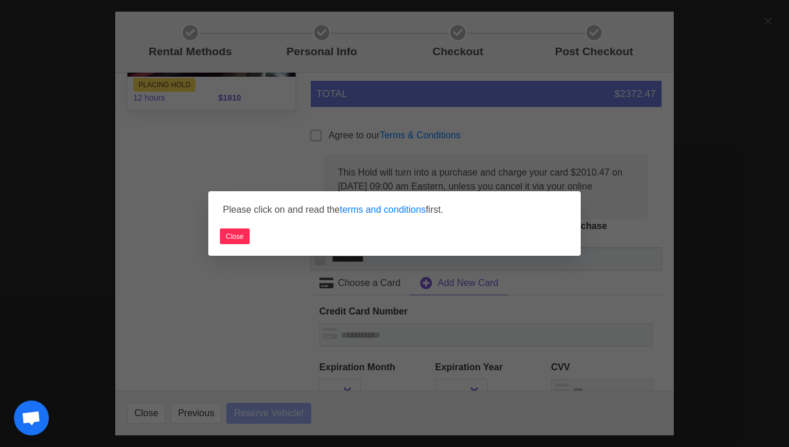
select select
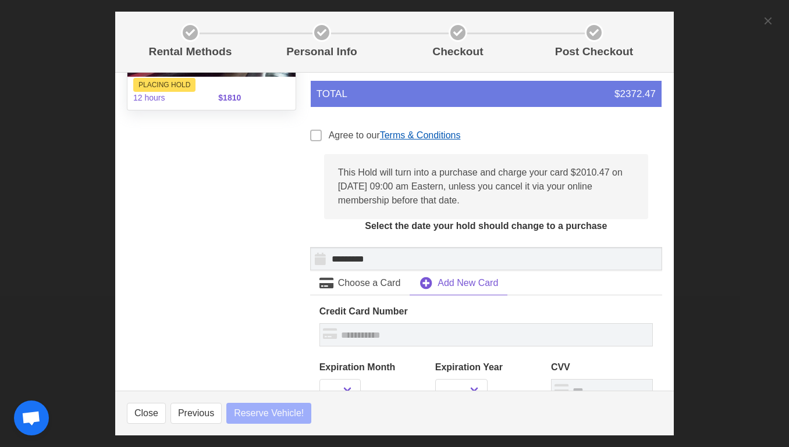
click at [410, 138] on link "Terms & Conditions" at bounding box center [420, 135] width 81 height 10
select select
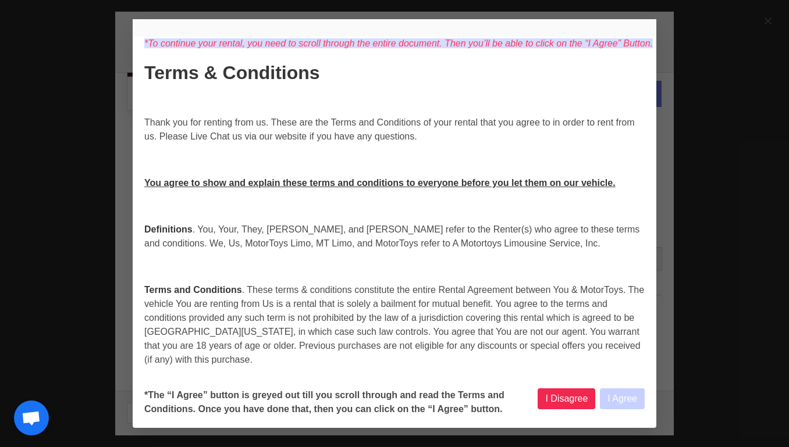
select select
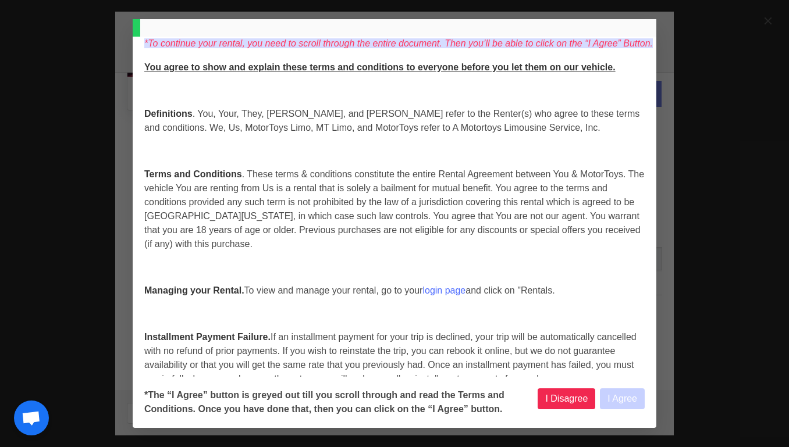
select select
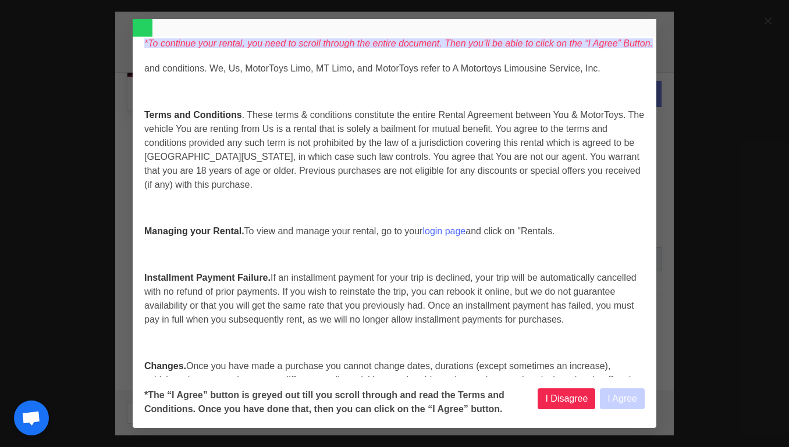
select select
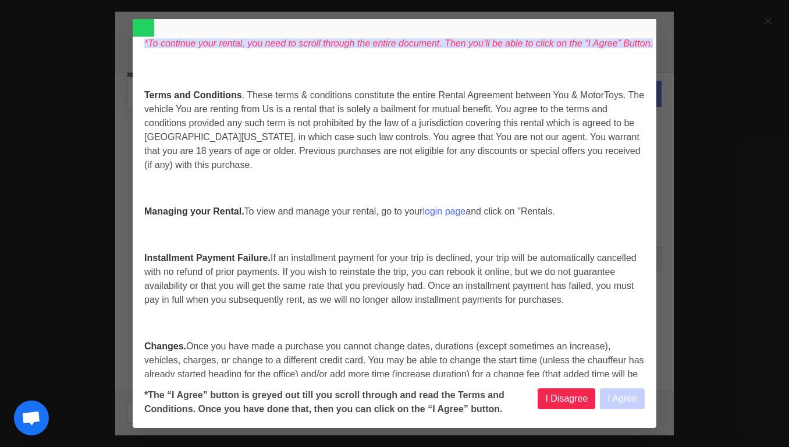
scroll to position [212, 0]
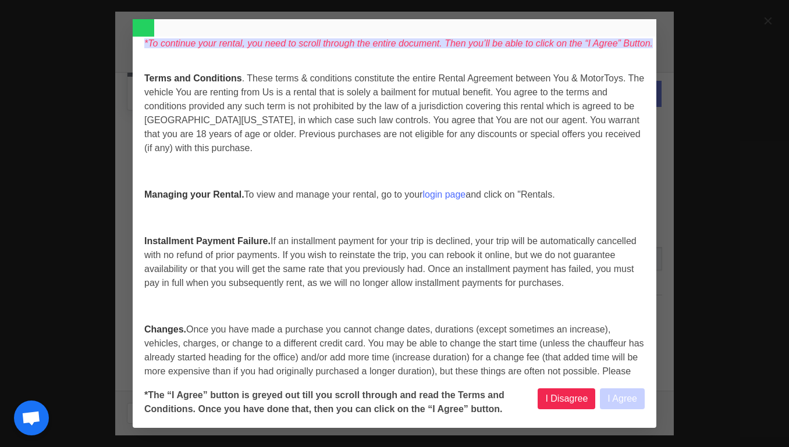
select select
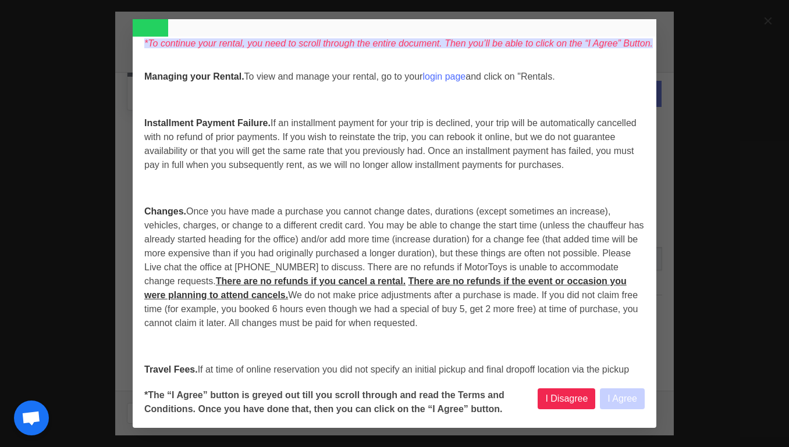
select select
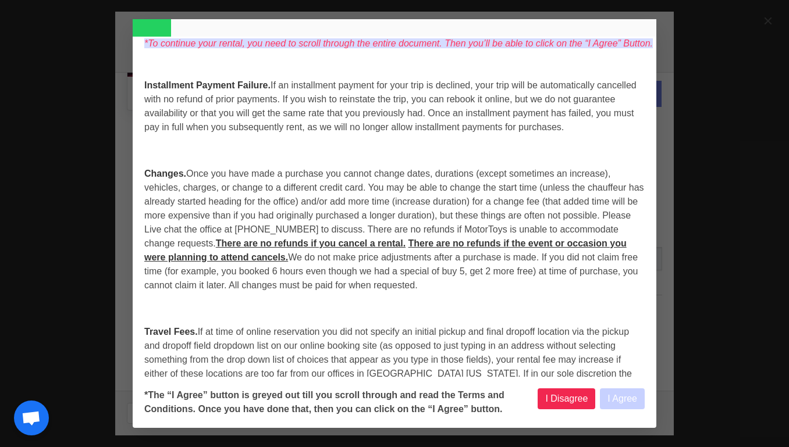
scroll to position [372, 0]
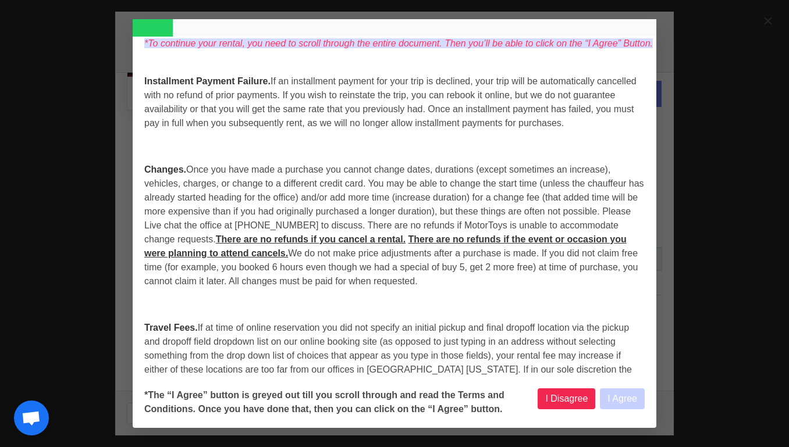
select select
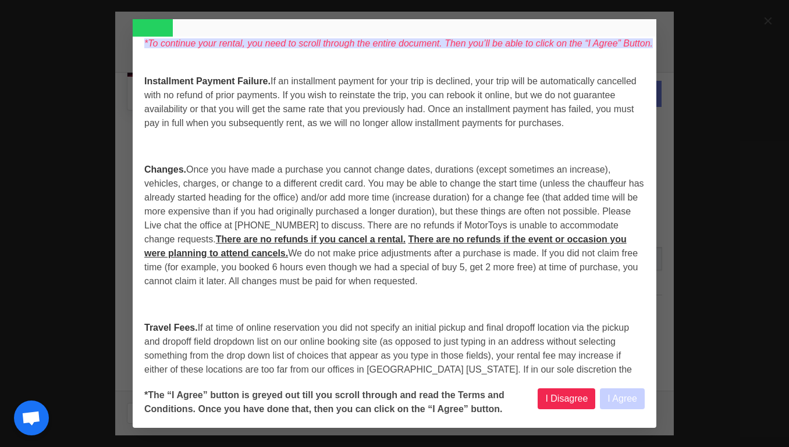
select select
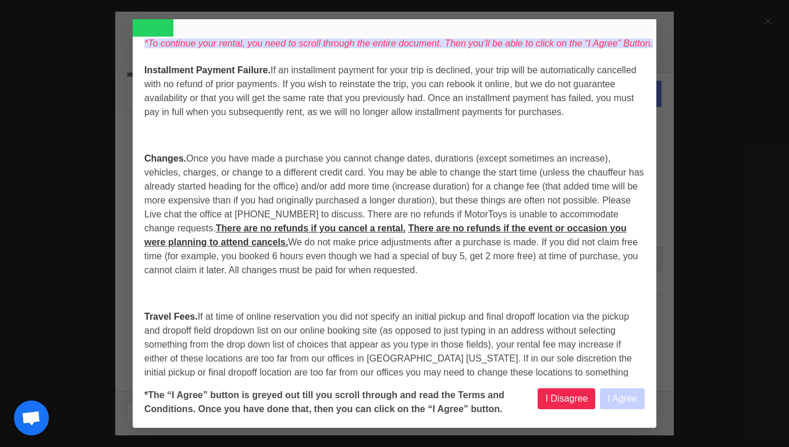
select select
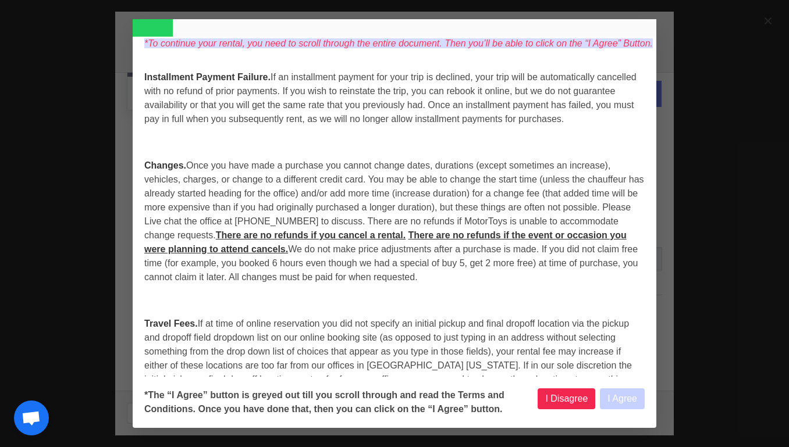
scroll to position [371, 0]
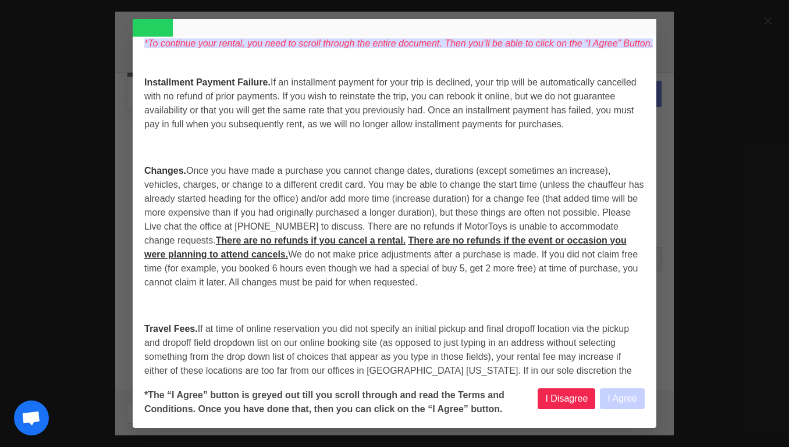
select select
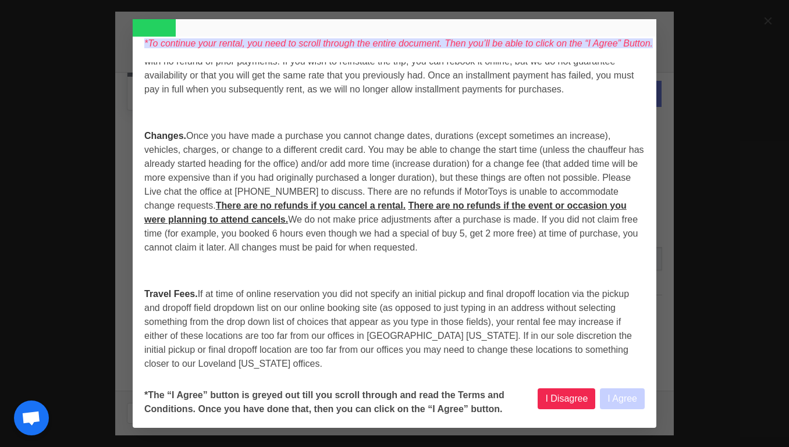
select select
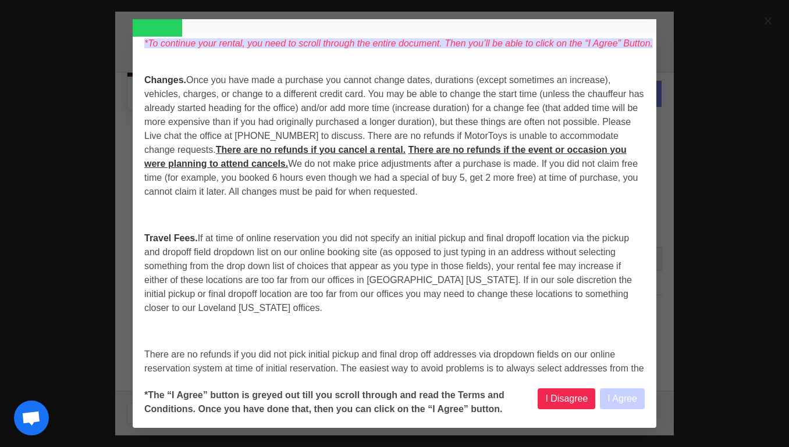
scroll to position [457, 0]
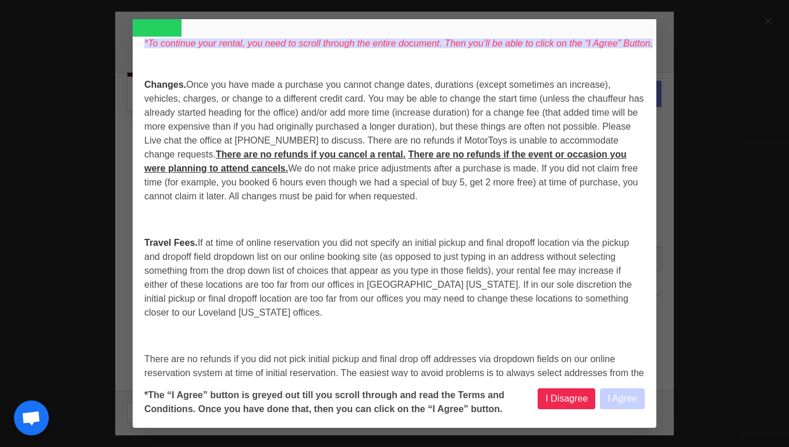
select select
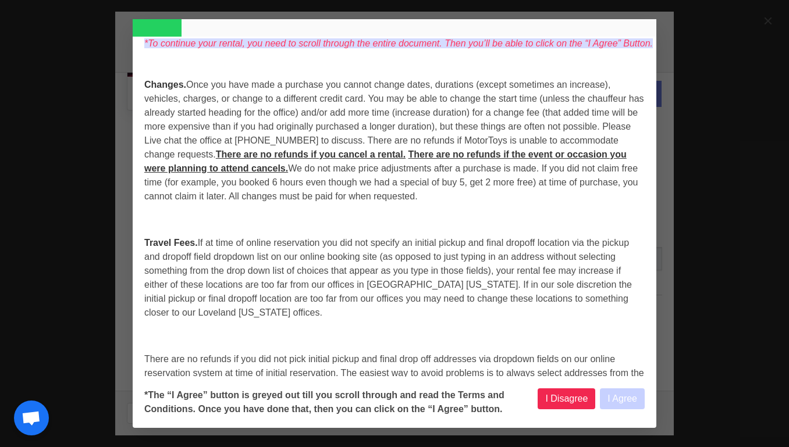
select select
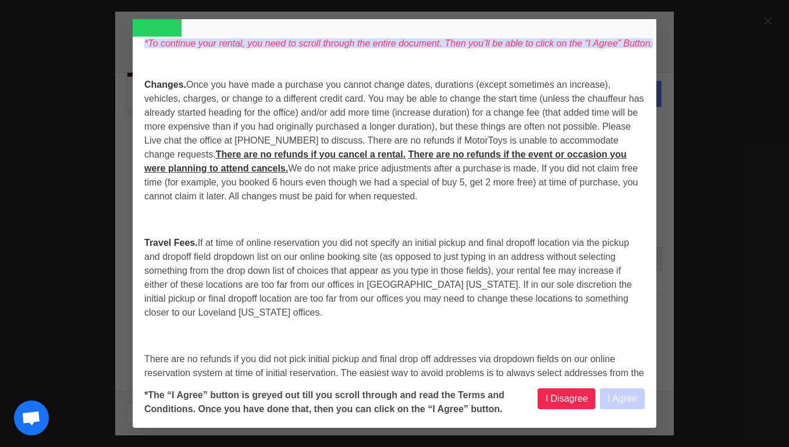
select select
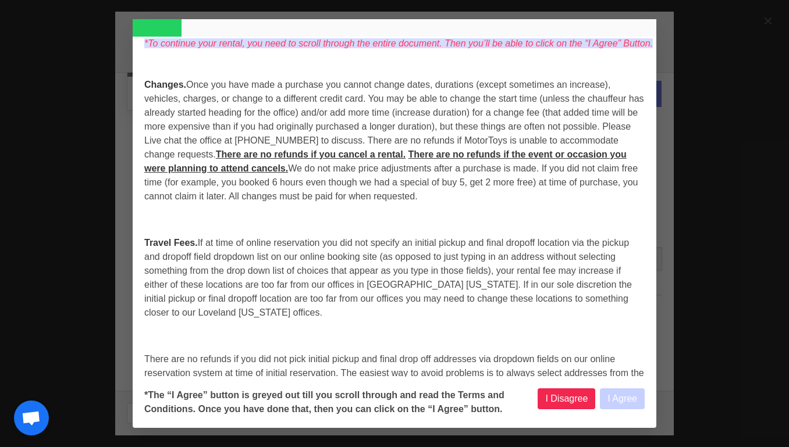
select select
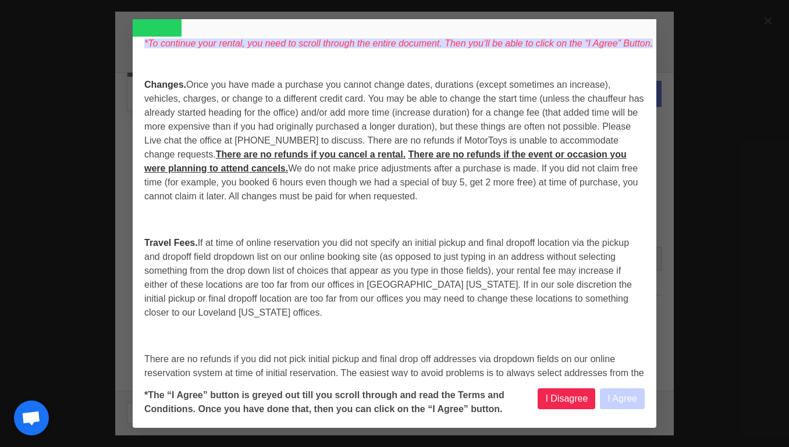
select select
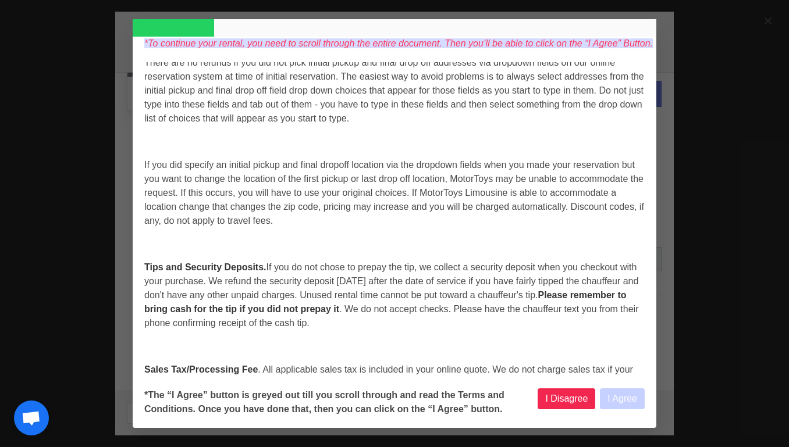
scroll to position [761, 0]
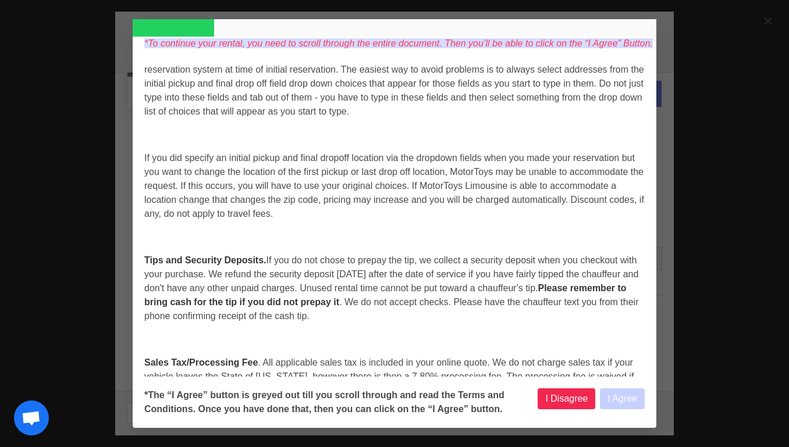
click at [699, 170] on div "*To continue your rental, you need to scroll through the entire document. Then …" at bounding box center [394, 223] width 789 height 447
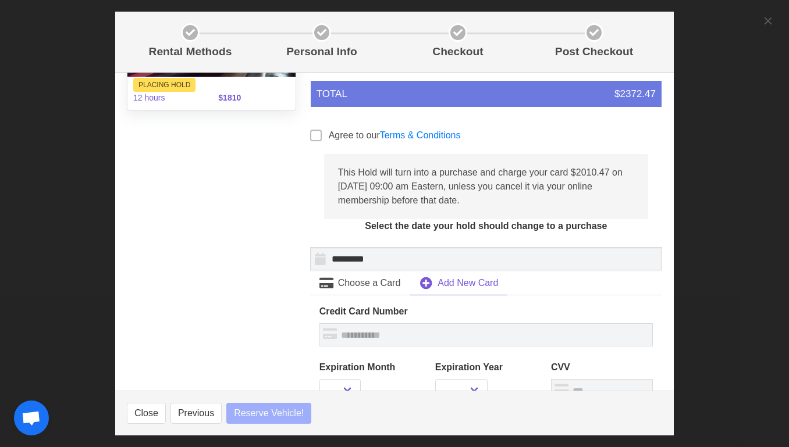
click at [768, 19] on div "Rental Methods Personal Info Checkout Post Checkout [PERSON_NAME] 21:14 Unit 31…" at bounding box center [394, 223] width 789 height 447
click at [766, 26] on div "Rental Methods Personal Info Checkout Post Checkout [PERSON_NAME] 21:13 Unit 31…" at bounding box center [394, 223] width 789 height 447
click at [768, 15] on div "Rental Methods Personal Info Checkout Post Checkout [PERSON_NAME] 21:13 Unit 31…" at bounding box center [394, 223] width 789 height 447
